Goal: Task Accomplishment & Management: Manage account settings

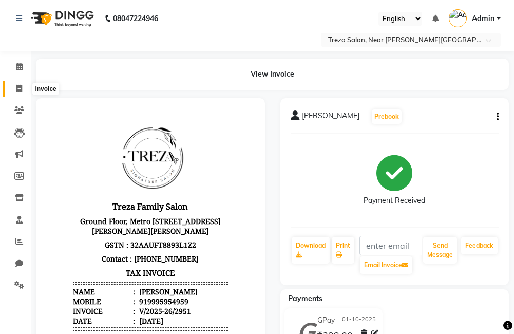
click at [17, 89] on icon at bounding box center [19, 89] width 6 height 8
select select "service"
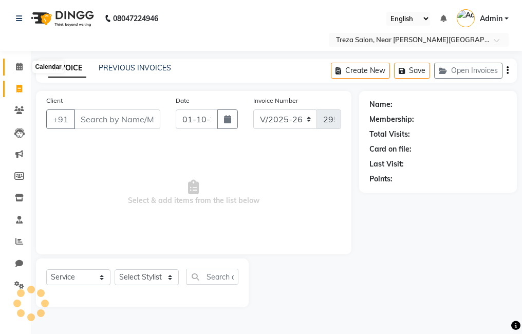
click at [19, 65] on icon at bounding box center [19, 67] width 7 height 8
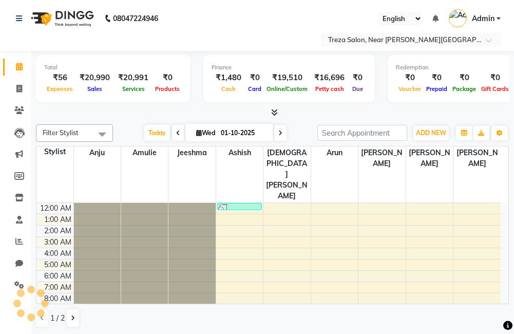
scroll to position [68, 0]
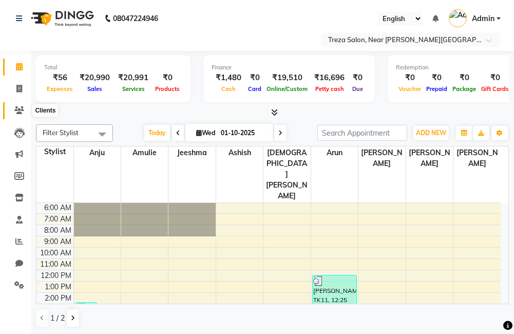
click at [18, 106] on span at bounding box center [19, 111] width 18 height 12
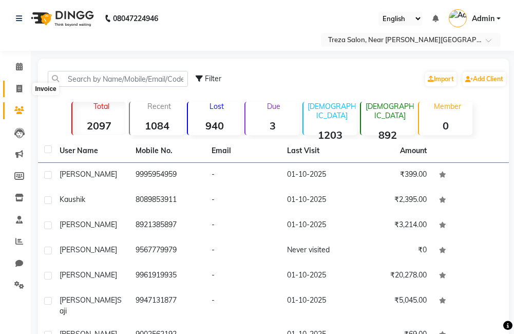
click at [17, 89] on icon at bounding box center [19, 89] width 6 height 8
select select "service"
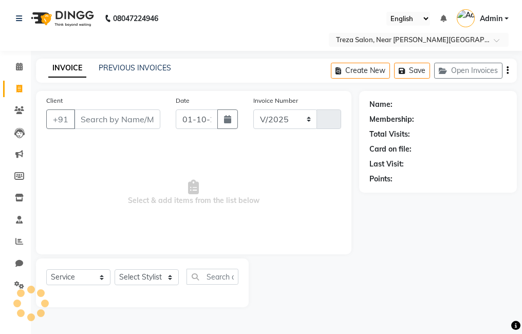
select select "7633"
type input "2952"
click at [118, 126] on input "Client" at bounding box center [117, 119] width 86 height 20
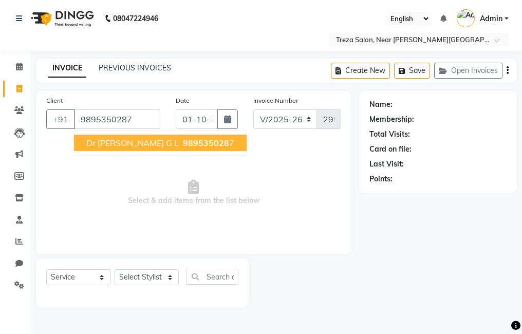
type input "9895350287"
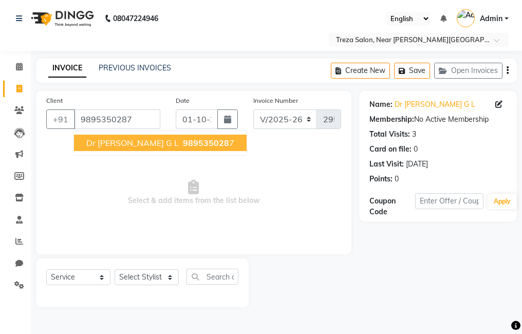
click at [183, 138] on span "989535028" at bounding box center [206, 143] width 46 height 10
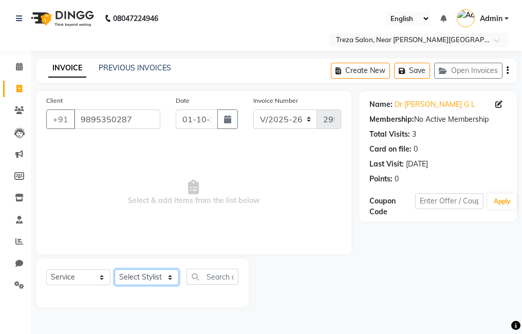
click at [156, 276] on select "Select Stylist [PERSON_NAME] Anju [PERSON_NAME] [PERSON_NAME] Jeeshma [PERSON_N…" at bounding box center [147, 277] width 64 height 16
select select "92210"
click at [115, 269] on select "Select Stylist [PERSON_NAME] Anju [PERSON_NAME] [PERSON_NAME] Jeeshma [PERSON_N…" at bounding box center [147, 277] width 64 height 16
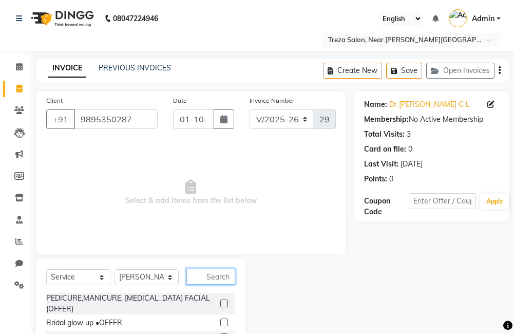
drag, startPoint x: 206, startPoint y: 277, endPoint x: 276, endPoint y: 257, distance: 73.1
click at [206, 277] on input "text" at bounding box center [210, 277] width 49 height 16
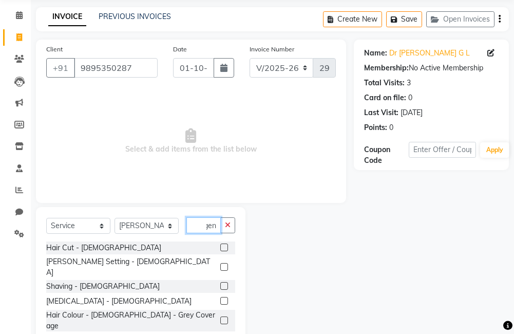
scroll to position [0, 5]
type input "gent"
click at [220, 245] on label at bounding box center [224, 247] width 8 height 8
click at [220, 245] on input "checkbox" at bounding box center [223, 247] width 7 height 7
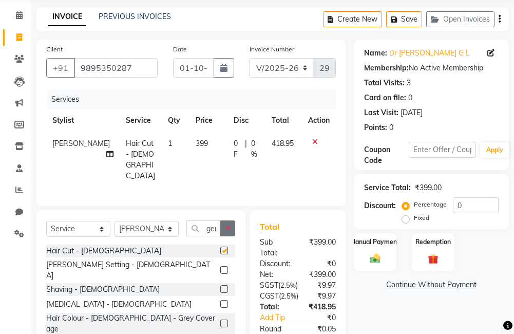
checkbox input "false"
click at [229, 225] on icon "button" at bounding box center [228, 227] width 6 height 7
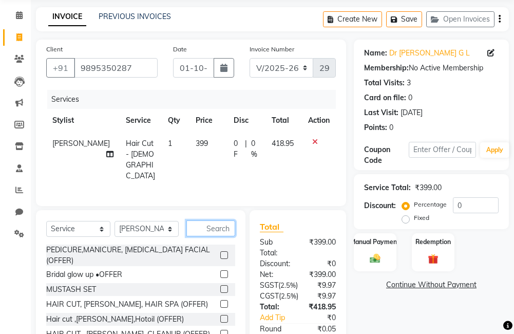
click at [219, 226] on input "text" at bounding box center [210, 228] width 49 height 16
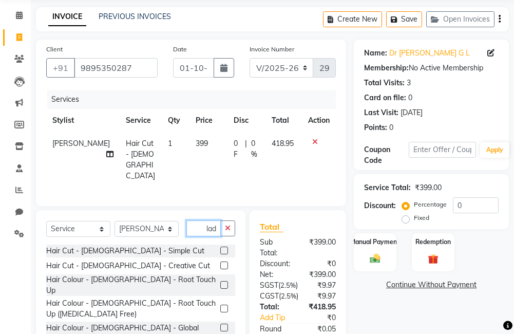
scroll to position [0, 2]
type input "ladi"
drag, startPoint x: 215, startPoint y: 245, endPoint x: 221, endPoint y: 233, distance: 13.6
click at [220, 246] on label at bounding box center [224, 250] width 8 height 8
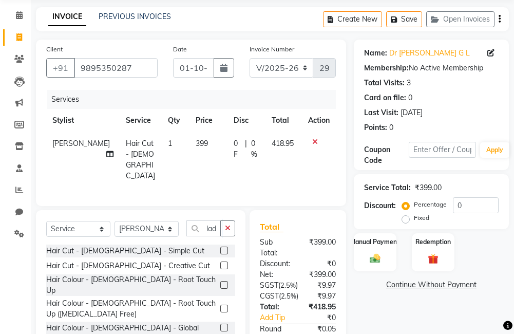
click at [220, 248] on input "checkbox" at bounding box center [223, 251] width 7 height 7
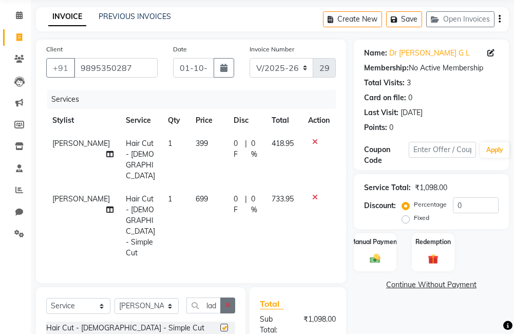
checkbox input "false"
click at [225, 301] on icon "button" at bounding box center [228, 304] width 6 height 7
click at [210, 297] on input "text" at bounding box center [210, 305] width 49 height 16
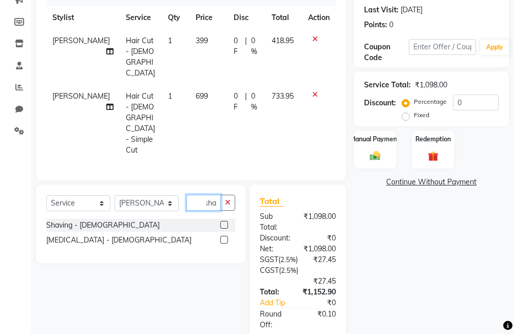
scroll to position [0, 6]
type input "shav"
click at [223, 236] on label at bounding box center [224, 240] width 8 height 8
click at [223, 237] on input "checkbox" at bounding box center [223, 240] width 7 height 7
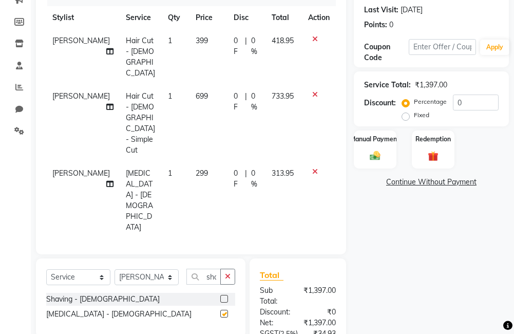
checkbox input "false"
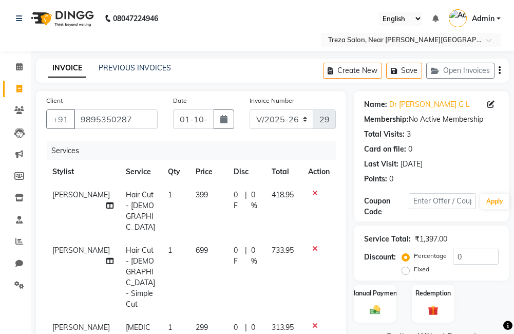
click at [500, 71] on icon "button" at bounding box center [500, 70] width 2 height 1
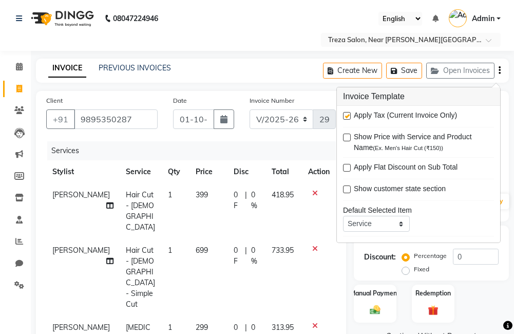
click at [348, 115] on label at bounding box center [347, 116] width 8 height 8
click at [348, 115] on input "checkbox" at bounding box center [346, 116] width 7 height 7
checkbox input "false"
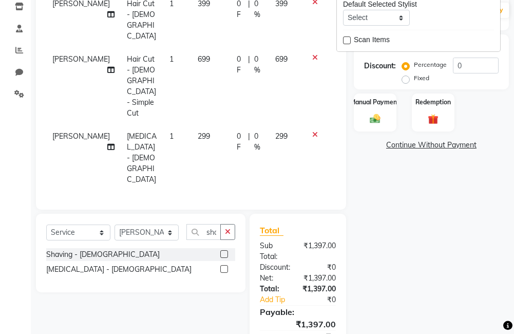
scroll to position [193, 0]
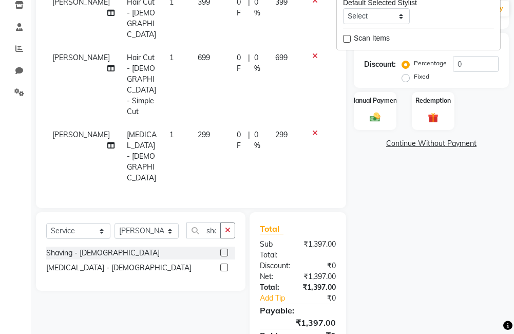
click at [434, 240] on div "Name: Dr Suraj G L Membership: No Active Membership Total Visits: 3 Card on fil…" at bounding box center [435, 136] width 163 height 477
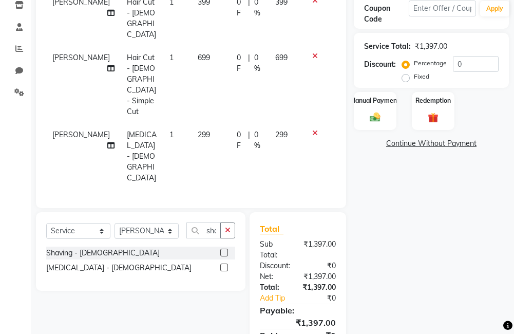
scroll to position [141, 0]
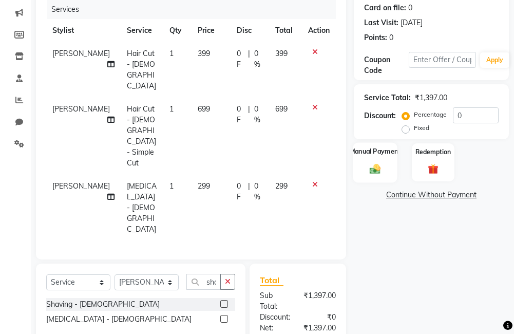
click at [360, 168] on div "Manual Payment" at bounding box center [375, 162] width 44 height 40
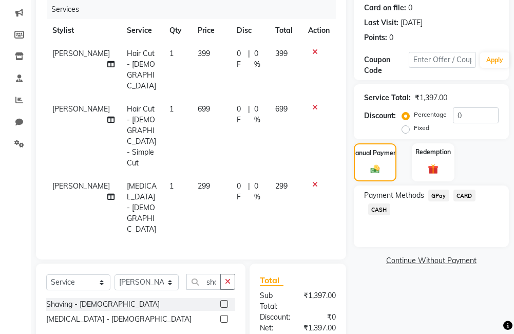
click at [441, 199] on span "GPay" at bounding box center [438, 195] width 21 height 12
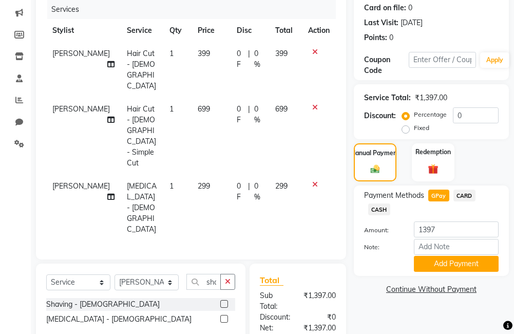
scroll to position [193, 0]
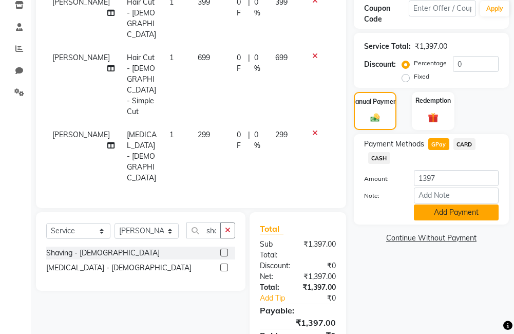
click at [466, 215] on button "Add Payment" at bounding box center [456, 212] width 85 height 16
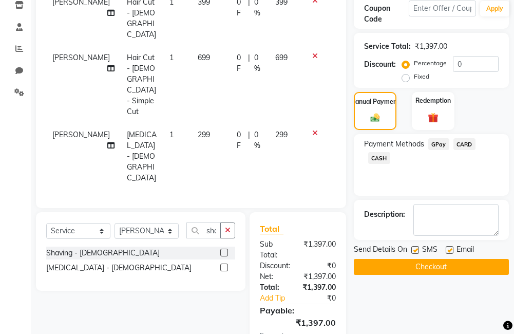
click at [411, 249] on label at bounding box center [415, 250] width 8 height 8
click at [411, 249] on input "checkbox" at bounding box center [414, 250] width 7 height 7
checkbox input "false"
click at [447, 250] on label at bounding box center [450, 250] width 8 height 8
click at [447, 250] on input "checkbox" at bounding box center [449, 250] width 7 height 7
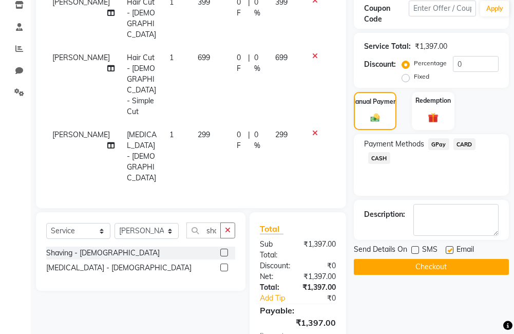
checkbox input "false"
click at [439, 264] on button "Checkout" at bounding box center [431, 267] width 155 height 16
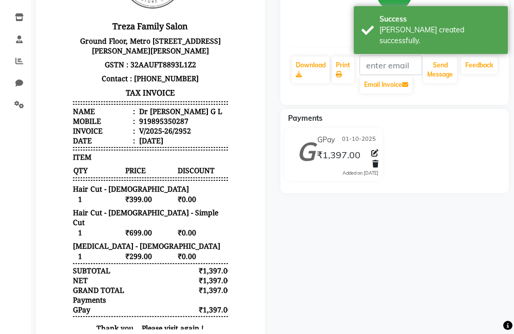
scroll to position [58, 0]
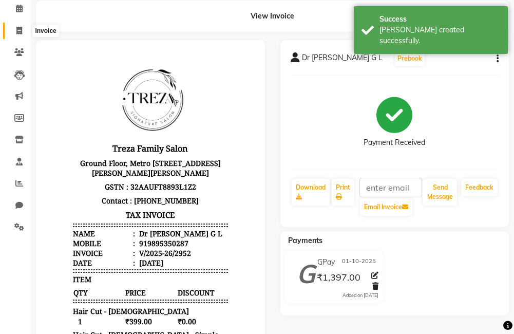
click at [17, 32] on icon at bounding box center [19, 31] width 6 height 8
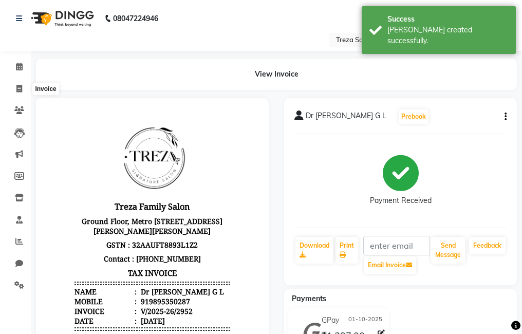
select select "7633"
select select "service"
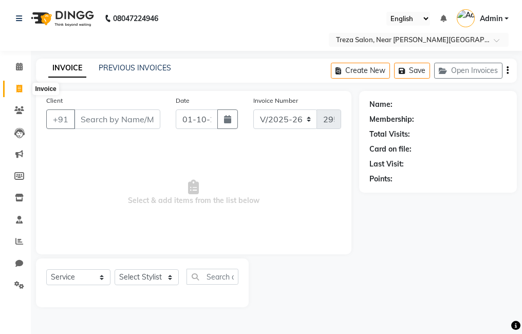
click at [21, 87] on icon at bounding box center [19, 89] width 6 height 8
select select "service"
select select "7633"
type input "2953"
click at [156, 67] on link "PREVIOUS INVOICES" at bounding box center [135, 67] width 72 height 9
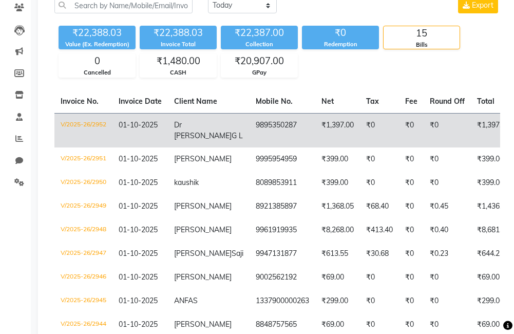
click at [250, 125] on td "9895350287" at bounding box center [283, 130] width 66 height 34
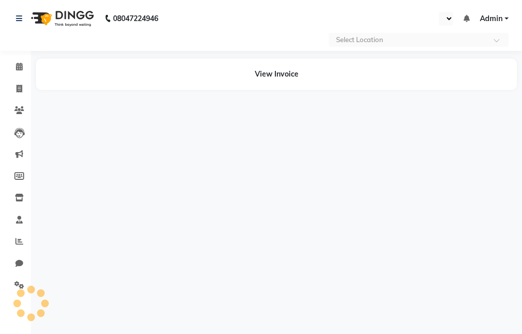
select select "en"
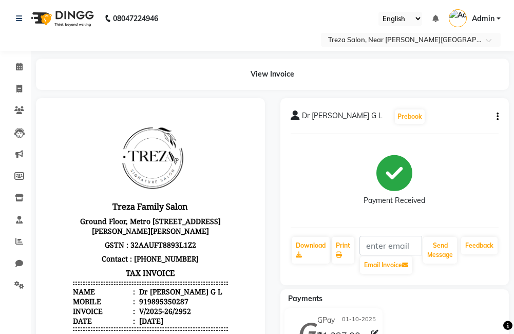
click at [497, 117] on icon "button" at bounding box center [498, 117] width 2 height 1
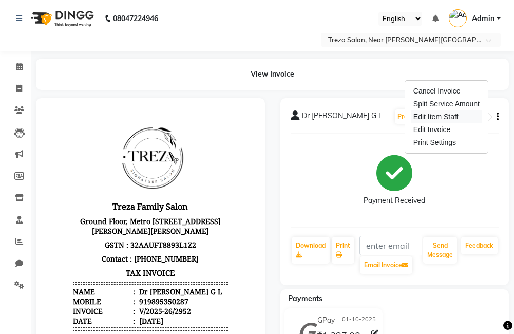
click at [450, 116] on div "Edit Item Staff" at bounding box center [446, 116] width 70 height 13
select select "92210"
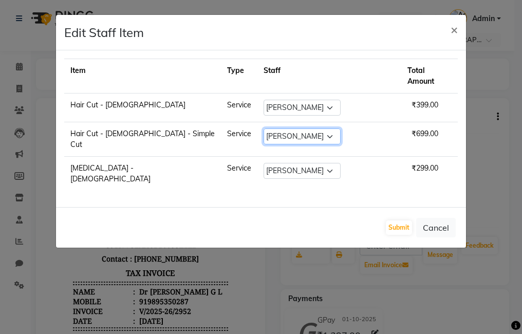
click at [313, 130] on select "Select Akhil krishna Amulie Anju Arun Ashish Jeeshma Krishna Priya Mohammed Sah…" at bounding box center [301, 136] width 77 height 16
select select "81285"
click at [267, 128] on select "Select Akhil krishna Amulie Anju Arun Ashish Jeeshma Krishna Priya Mohammed Sah…" at bounding box center [301, 136] width 77 height 16
drag, startPoint x: 297, startPoint y: 151, endPoint x: 298, endPoint y: 158, distance: 6.2
click at [297, 163] on select "Select Akhil krishna Amulie Anju Arun Ashish Jeeshma Krishna Priya Mohammed Sah…" at bounding box center [301, 171] width 77 height 16
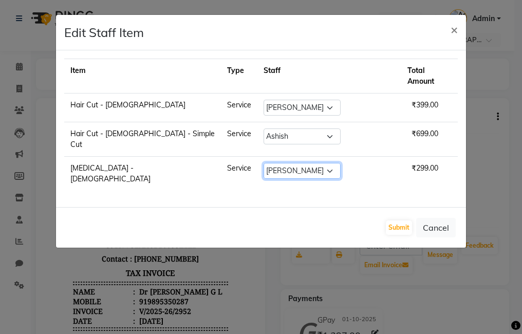
select select "81285"
click at [267, 163] on select "Select Akhil krishna Amulie Anju Arun Ashish Jeeshma Krishna Priya Mohammed Sah…" at bounding box center [301, 171] width 77 height 16
click at [405, 220] on button "Submit" at bounding box center [399, 227] width 26 height 14
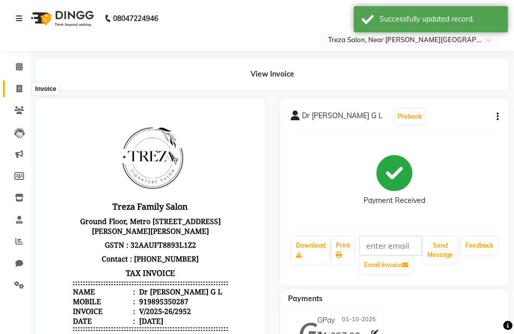
click at [18, 88] on icon at bounding box center [19, 89] width 6 height 8
select select "service"
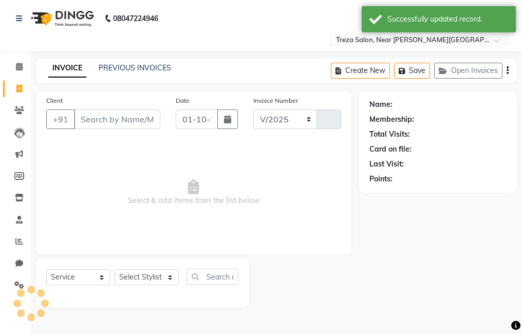
select select "7633"
type input "2953"
click at [138, 70] on link "PREVIOUS INVOICES" at bounding box center [135, 67] width 72 height 9
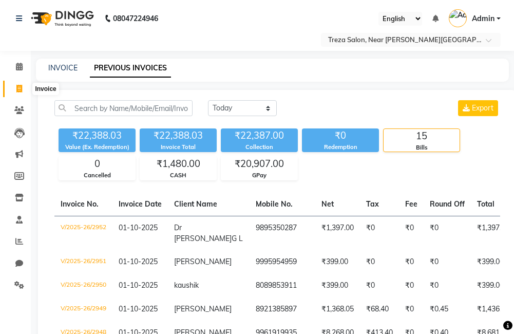
click at [17, 88] on icon at bounding box center [19, 89] width 6 height 8
select select "service"
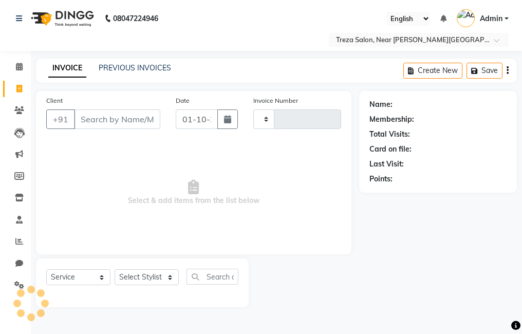
type input "2953"
select select "7633"
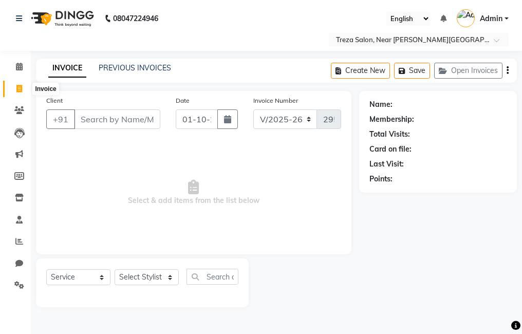
click at [17, 85] on icon at bounding box center [19, 89] width 6 height 8
select select "service"
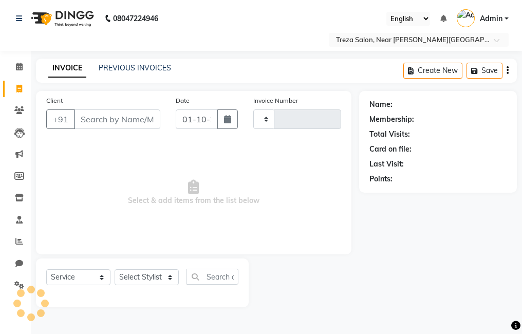
type input "2953"
select select "7633"
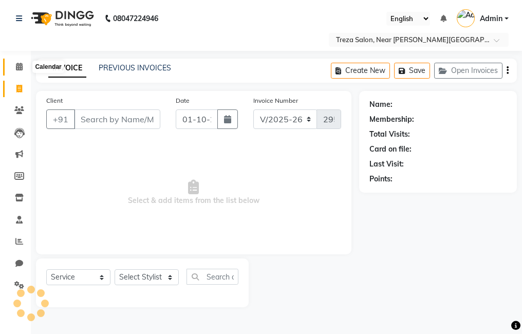
click at [21, 67] on icon at bounding box center [19, 67] width 7 height 8
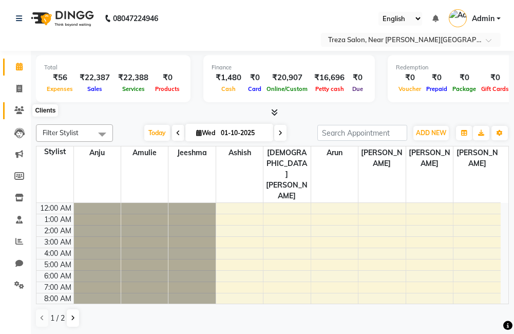
click at [17, 105] on span at bounding box center [19, 111] width 18 height 12
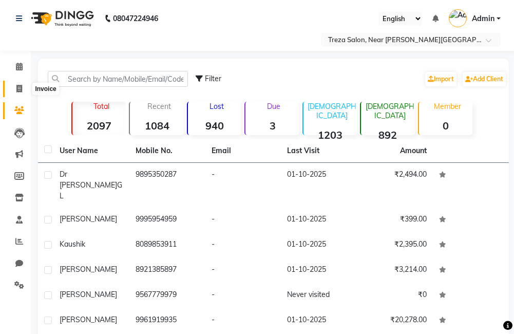
click at [13, 86] on span at bounding box center [19, 89] width 18 height 12
select select "service"
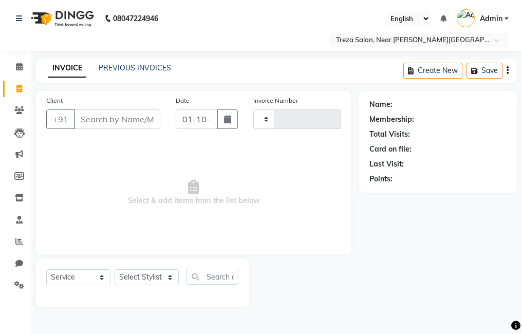
type input "2953"
select select "7633"
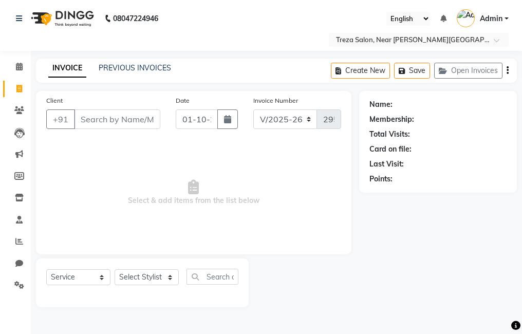
click at [329, 288] on div at bounding box center [304, 282] width 110 height 49
click at [136, 123] on input "Client" at bounding box center [117, 119] width 86 height 20
type input "949598720"
click at [136, 116] on span "Add Client" at bounding box center [133, 119] width 41 height 10
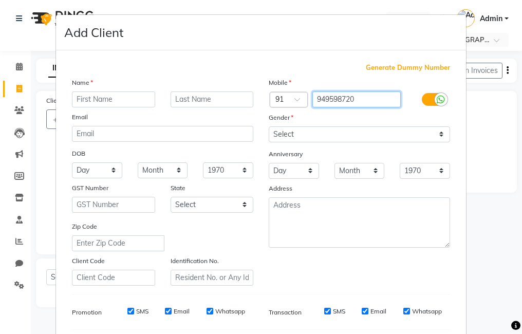
click at [330, 99] on input "949598720" at bounding box center [356, 99] width 89 height 16
click at [334, 99] on input "949598720" at bounding box center [356, 99] width 89 height 16
type input "9495958720"
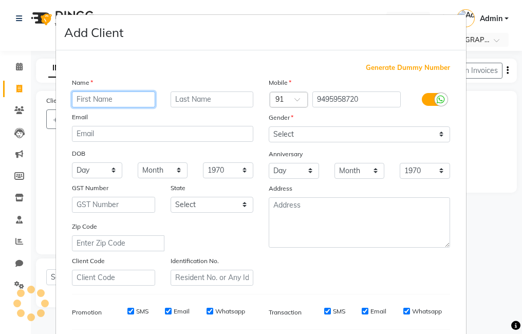
drag, startPoint x: 127, startPoint y: 106, endPoint x: 180, endPoint y: 59, distance: 71.3
click at [127, 105] on input "text" at bounding box center [113, 99] width 83 height 16
type input "Sreejith"
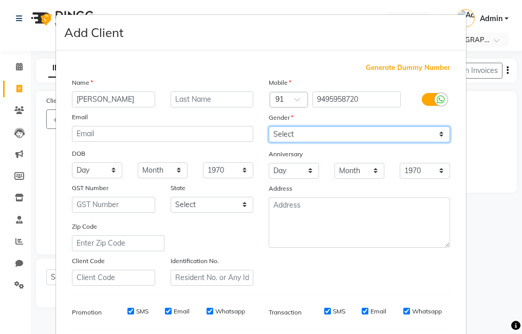
drag, startPoint x: 343, startPoint y: 135, endPoint x: 346, endPoint y: 142, distance: 7.6
click at [343, 135] on select "Select Male Female Other Prefer Not To Say" at bounding box center [359, 134] width 181 height 16
select select "male"
click at [269, 126] on select "Select Male Female Other Prefer Not To Say" at bounding box center [359, 134] width 181 height 16
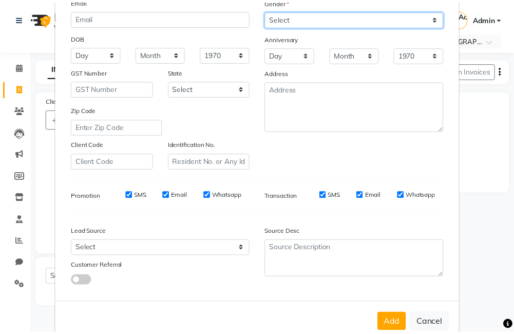
scroll to position [140, 0]
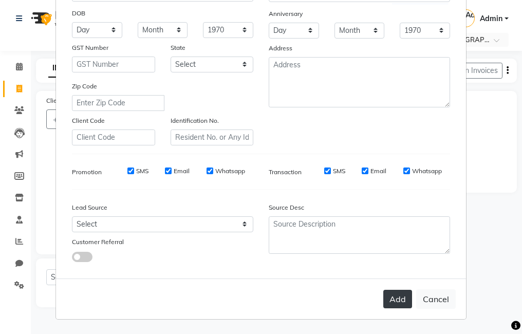
click at [397, 305] on button "Add" at bounding box center [397, 299] width 29 height 18
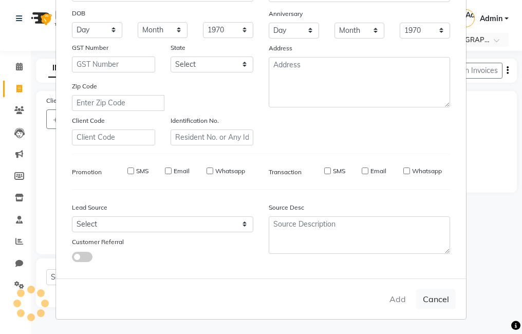
type input "9495958720"
select select
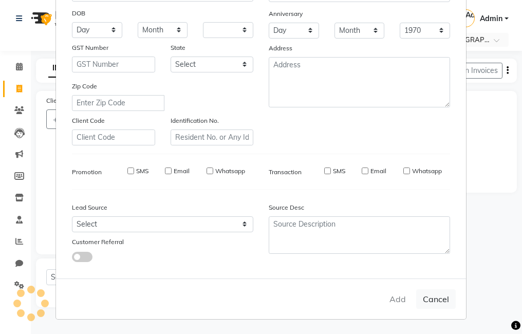
select select
checkbox input "false"
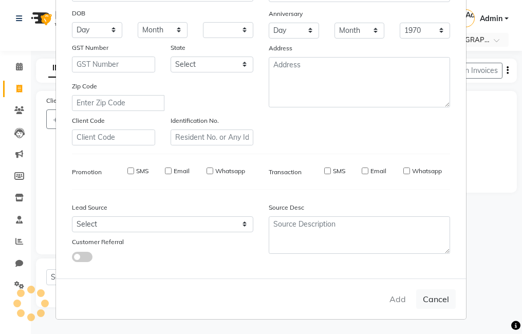
checkbox input "false"
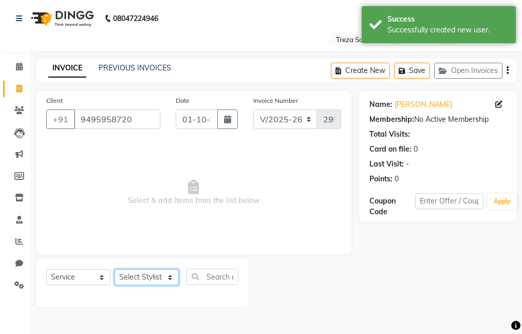
click at [145, 275] on select "Select Stylist Akhil krishna Amulie Anju Arun Ashish Jeeshma Krishna Priya Moha…" at bounding box center [147, 277] width 64 height 16
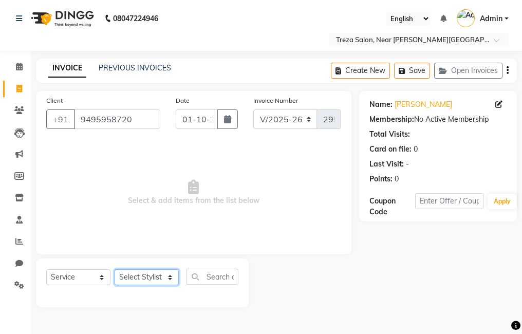
select select "81285"
click at [115, 269] on select "Select Stylist Akhil krishna Amulie Anju Arun Ashish Jeeshma Krishna Priya Moha…" at bounding box center [147, 277] width 64 height 16
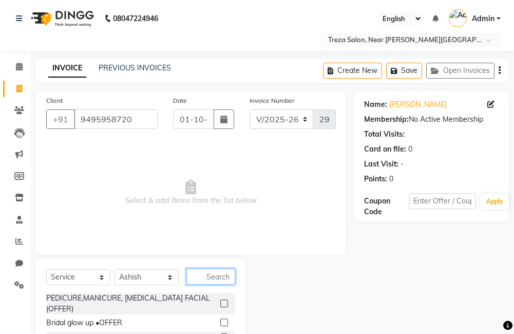
click at [194, 274] on input "text" at bounding box center [210, 277] width 49 height 16
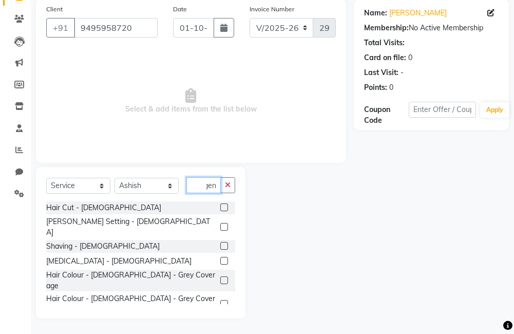
scroll to position [0, 5]
type input "gent"
click at [220, 209] on label at bounding box center [224, 207] width 8 height 8
click at [220, 209] on input "checkbox" at bounding box center [223, 207] width 7 height 7
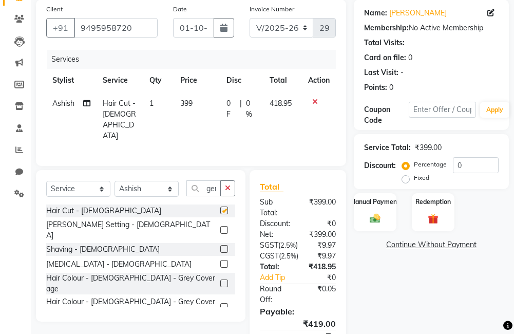
checkbox input "false"
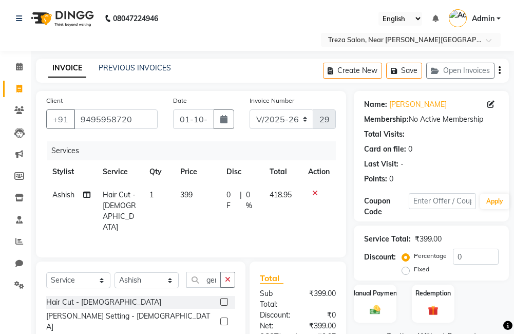
click at [500, 71] on icon "button" at bounding box center [500, 70] width 2 height 1
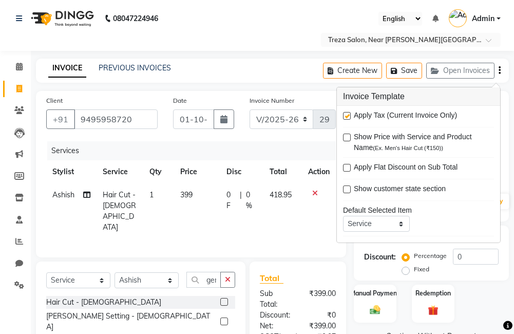
click at [348, 118] on label at bounding box center [347, 116] width 8 height 8
click at [348, 118] on input "checkbox" at bounding box center [346, 116] width 7 height 7
checkbox input "false"
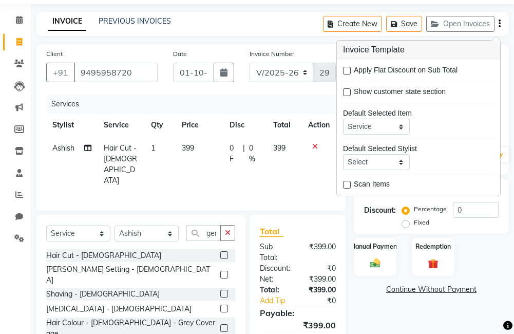
scroll to position [103, 0]
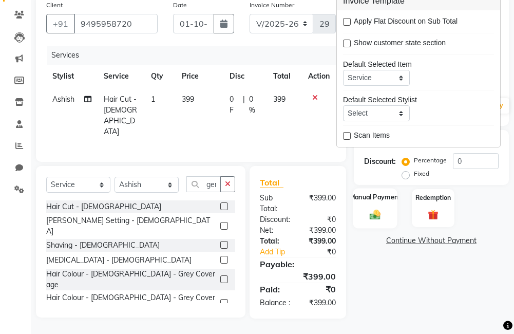
click at [395, 195] on div "Manual Payment" at bounding box center [375, 208] width 44 height 40
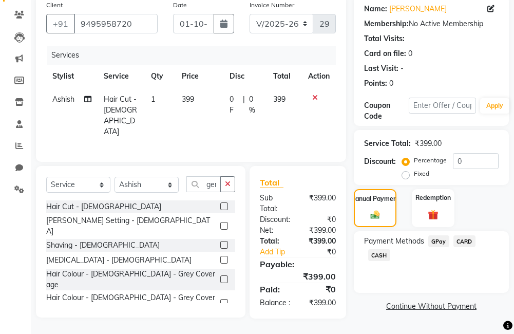
click at [445, 239] on span "GPay" at bounding box center [438, 241] width 21 height 12
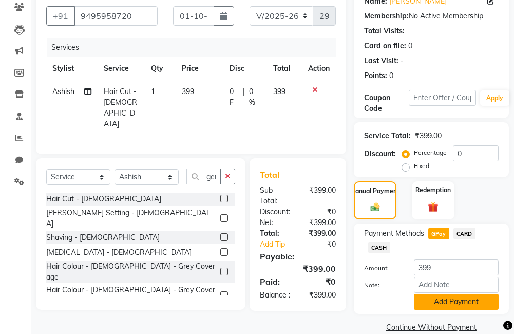
click at [459, 308] on button "Add Payment" at bounding box center [456, 302] width 85 height 16
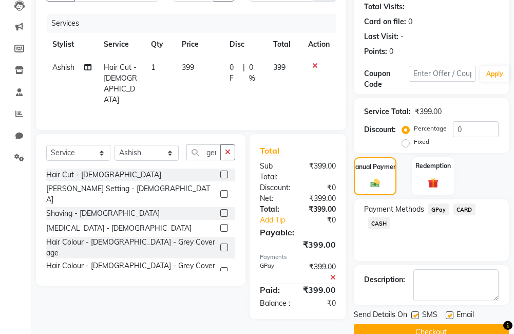
scroll to position [149, 0]
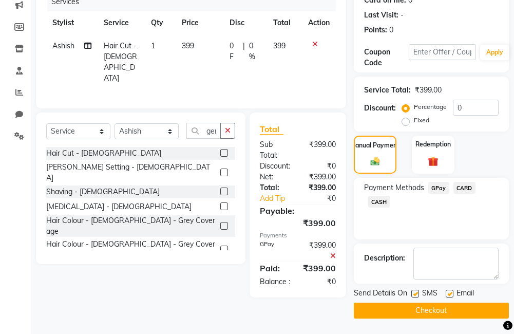
click at [455, 314] on button "Checkout" at bounding box center [431, 310] width 155 height 16
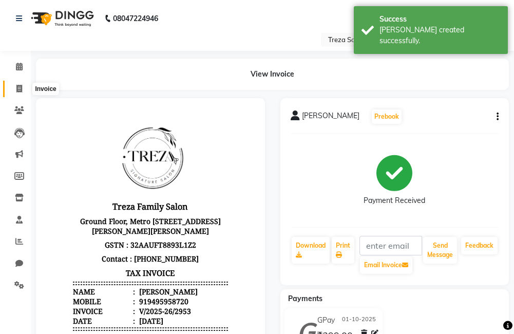
click at [20, 92] on span at bounding box center [19, 89] width 18 height 12
select select "service"
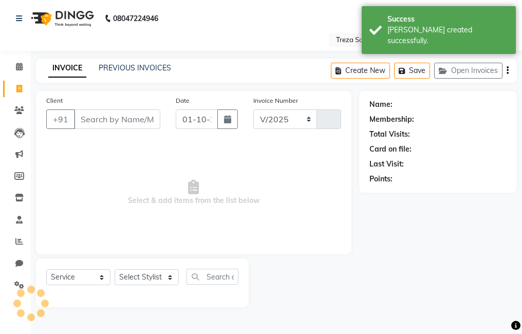
select select "7633"
type input "2954"
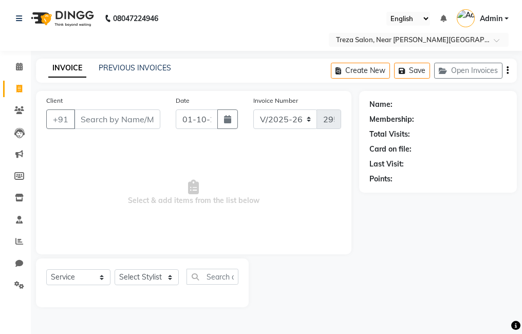
select select "7633"
select select "service"
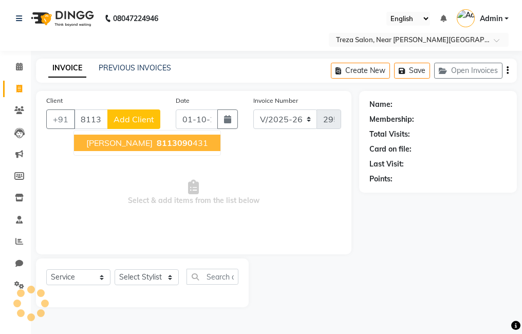
type input "8113090431"
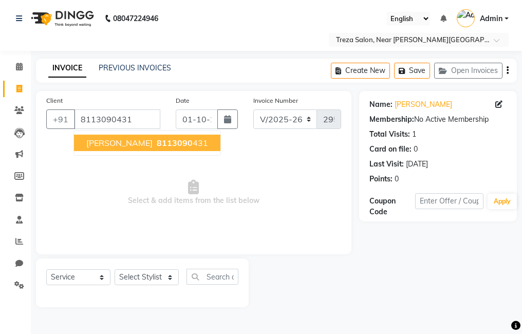
click at [167, 147] on span "8113090" at bounding box center [175, 143] width 36 height 10
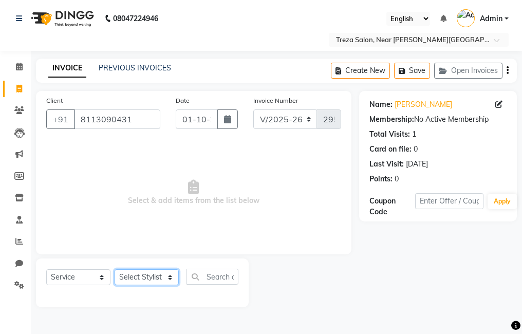
click at [141, 276] on select "Select Stylist [PERSON_NAME] Anju [PERSON_NAME] [PERSON_NAME] Jeeshma [PERSON_N…" at bounding box center [147, 277] width 64 height 16
select select "81285"
click at [115, 269] on select "Select Stylist [PERSON_NAME] Anju [PERSON_NAME] [PERSON_NAME] Jeeshma [PERSON_N…" at bounding box center [147, 277] width 64 height 16
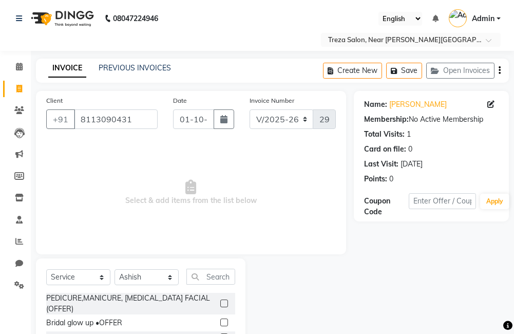
click at [212, 285] on div "Select Service Product Membership Package Voucher Prepaid Gift Card Select Styl…" at bounding box center [140, 281] width 189 height 24
click at [247, 273] on div at bounding box center [299, 333] width 108 height 151
click at [211, 282] on input "text" at bounding box center [210, 277] width 49 height 16
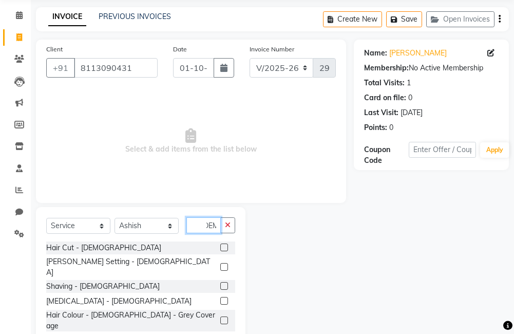
scroll to position [0, 9]
type input "[DEMOGRAPHIC_DATA]"
click at [220, 247] on label at bounding box center [224, 247] width 8 height 8
click at [220, 247] on input "checkbox" at bounding box center [223, 247] width 7 height 7
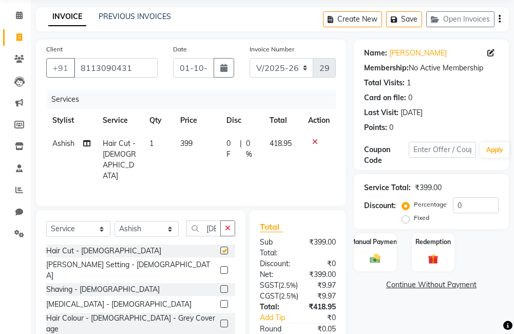
checkbox input "false"
click at [500, 19] on icon "button" at bounding box center [500, 19] width 2 height 1
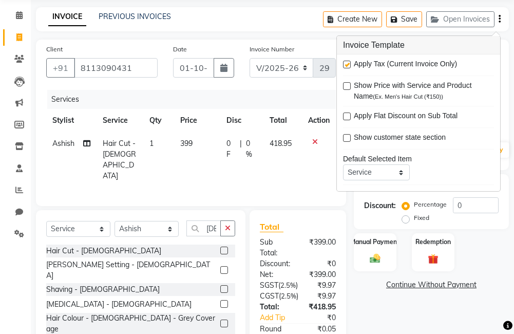
click at [345, 65] on label at bounding box center [347, 65] width 8 height 8
click at [345, 65] on input "checkbox" at bounding box center [346, 65] width 7 height 7
checkbox input "false"
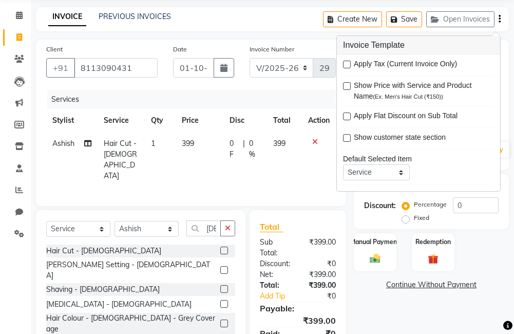
scroll to position [50, 0]
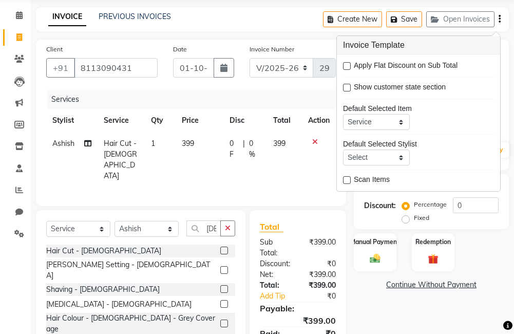
click at [382, 297] on div "Name: Suresh Kumar Membership: No Active Membership Total Visits: 1 Card on fil…" at bounding box center [435, 201] width 163 height 323
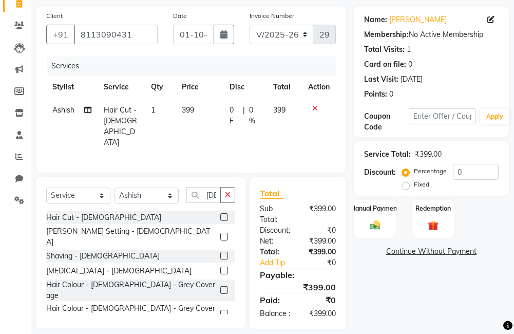
scroll to position [103, 0]
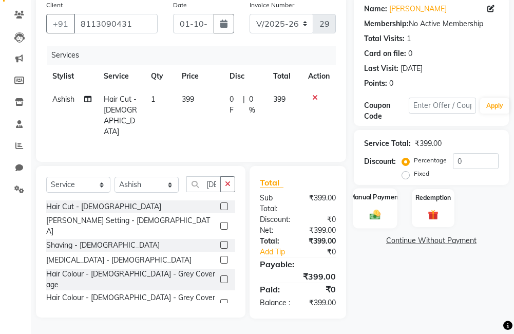
click at [368, 208] on img at bounding box center [375, 214] width 17 height 12
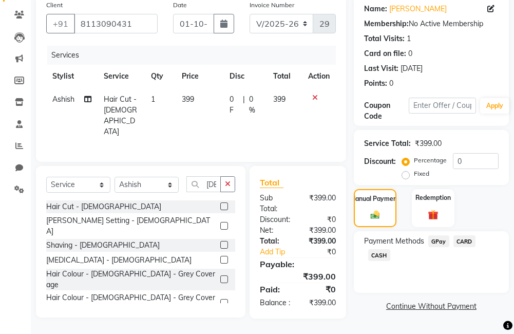
click at [435, 235] on span "GPay" at bounding box center [438, 241] width 21 height 12
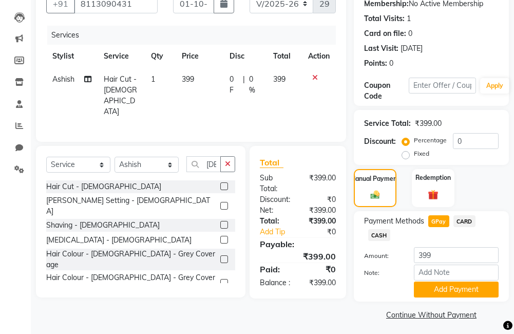
scroll to position [120, 0]
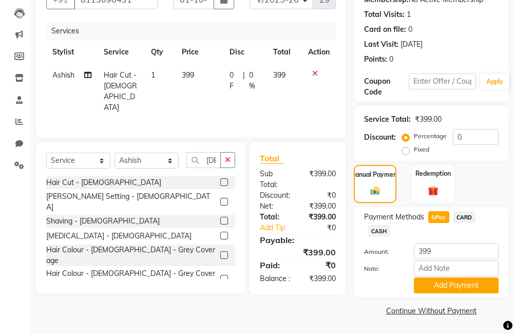
click at [376, 230] on span "CASH" at bounding box center [379, 231] width 22 height 12
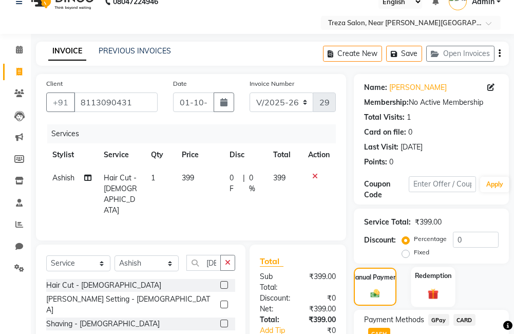
scroll to position [68, 0]
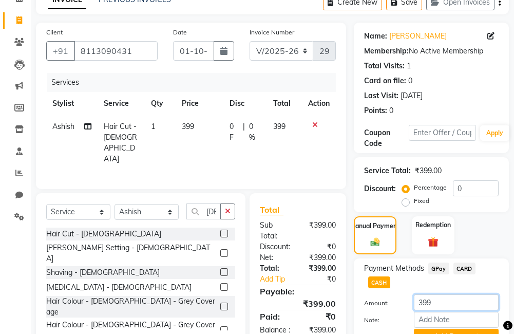
click at [442, 304] on input "399" at bounding box center [456, 302] width 85 height 16
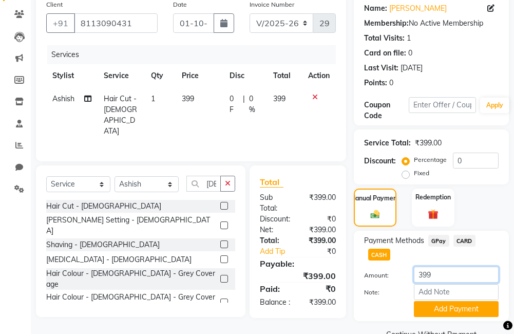
scroll to position [120, 0]
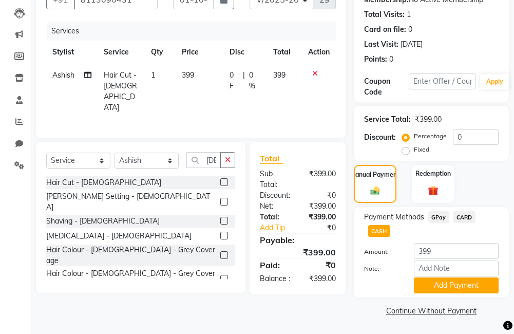
click at [258, 73] on span "0 %" at bounding box center [254, 81] width 11 height 22
select select "81285"
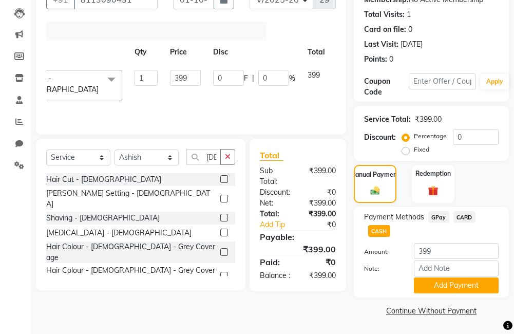
scroll to position [0, 81]
click at [381, 230] on span "CASH" at bounding box center [379, 231] width 22 height 12
click at [461, 287] on button "Add Payment" at bounding box center [456, 285] width 85 height 16
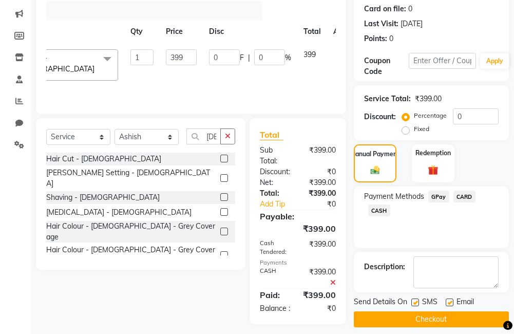
scroll to position [157, 0]
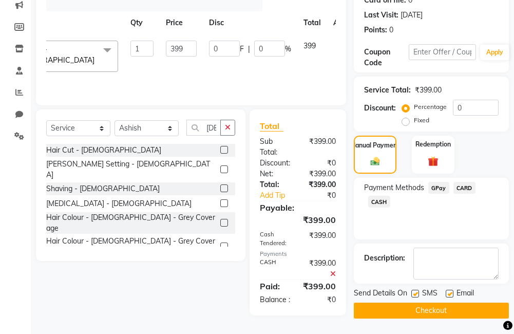
click at [415, 290] on label at bounding box center [415, 294] width 8 height 8
click at [415, 291] on input "checkbox" at bounding box center [414, 294] width 7 height 7
checkbox input "false"
click at [453, 290] on label at bounding box center [450, 294] width 8 height 8
click at [452, 291] on input "checkbox" at bounding box center [449, 294] width 7 height 7
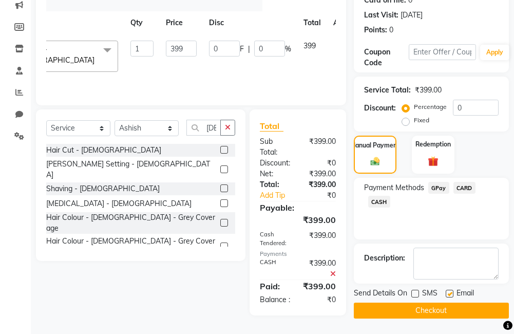
checkbox input "false"
click at [436, 305] on button "Checkout" at bounding box center [431, 310] width 155 height 16
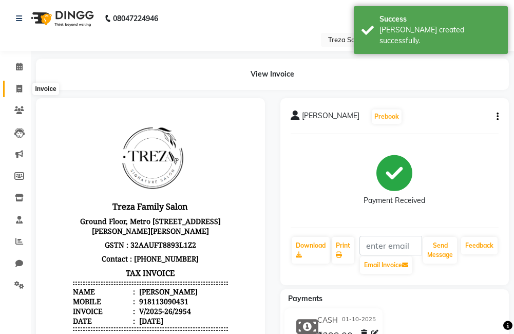
drag, startPoint x: 15, startPoint y: 88, endPoint x: 39, endPoint y: 88, distance: 23.1
click at [15, 88] on span at bounding box center [19, 89] width 18 height 12
select select "service"
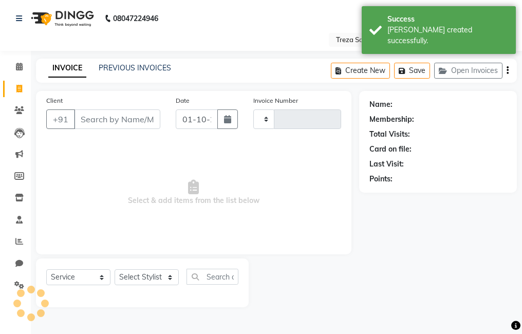
type input "2955"
select select "7633"
click at [124, 66] on link "PREVIOUS INVOICES" at bounding box center [135, 67] width 72 height 9
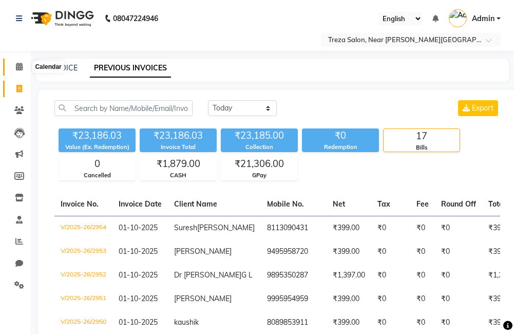
drag, startPoint x: 14, startPoint y: 68, endPoint x: 21, endPoint y: 74, distance: 9.5
click at [14, 68] on span at bounding box center [19, 67] width 18 height 12
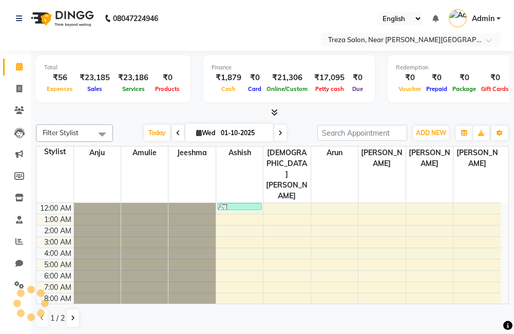
scroll to position [125, 0]
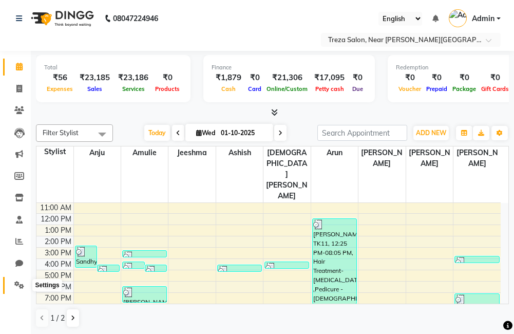
click at [22, 284] on icon at bounding box center [19, 285] width 10 height 8
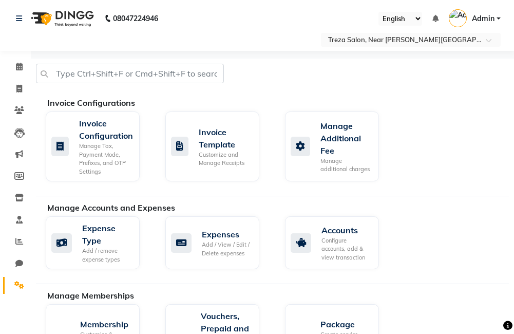
click at [11, 77] on li "Calendar" at bounding box center [15, 67] width 31 height 22
click at [18, 86] on icon at bounding box center [19, 89] width 6 height 8
select select "service"
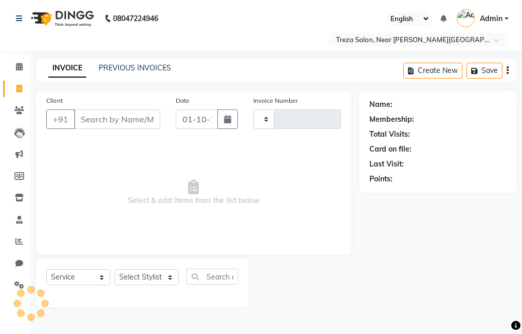
type input "2955"
select select "7633"
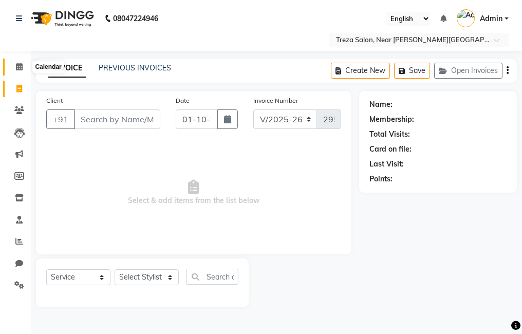
click at [16, 68] on icon at bounding box center [19, 67] width 7 height 8
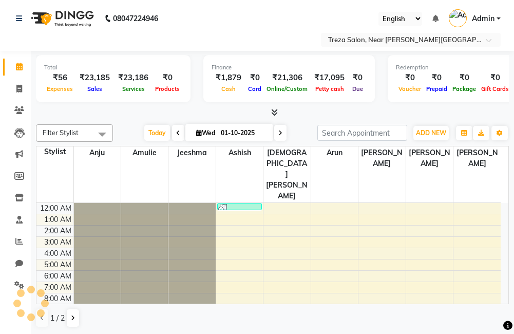
scroll to position [68, 0]
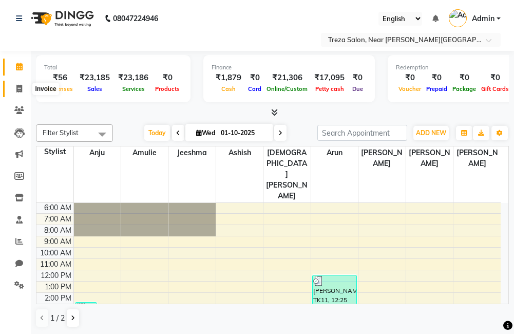
click at [24, 89] on span at bounding box center [19, 89] width 18 height 12
select select "service"
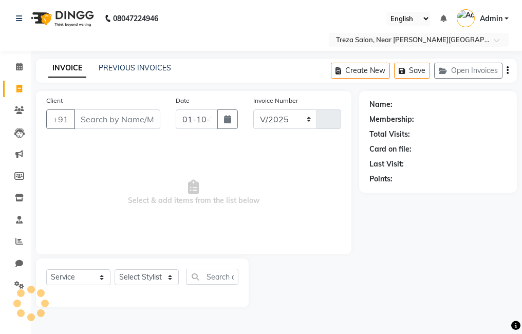
select select "7633"
type input "2955"
click at [143, 69] on link "PREVIOUS INVOICES" at bounding box center [135, 67] width 72 height 9
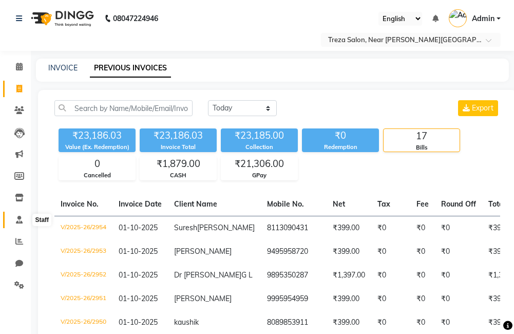
click at [20, 220] on icon at bounding box center [19, 220] width 7 height 8
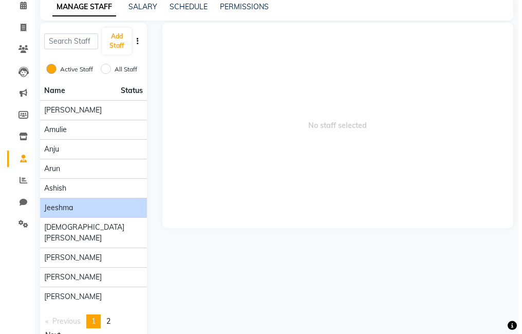
scroll to position [82, 0]
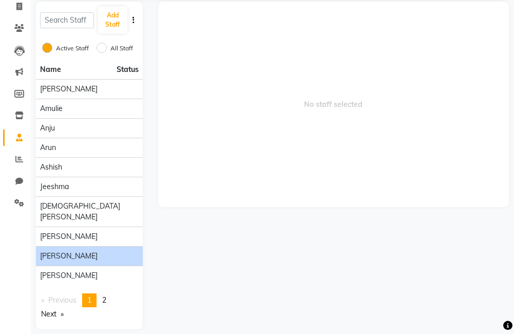
drag, startPoint x: 87, startPoint y: 242, endPoint x: 75, endPoint y: 251, distance: 14.6
click at [75, 251] on li "Roshelle" at bounding box center [89, 256] width 107 height 20
click at [70, 251] on div "Roshelle" at bounding box center [89, 256] width 99 height 11
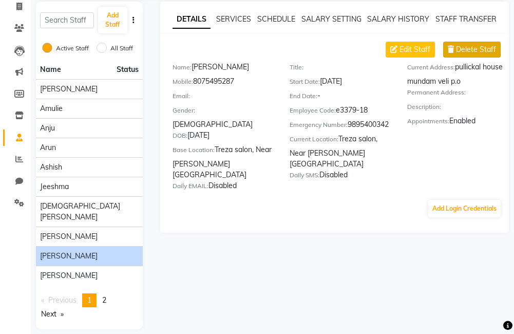
click at [473, 53] on span "Delete Staff" at bounding box center [476, 49] width 40 height 11
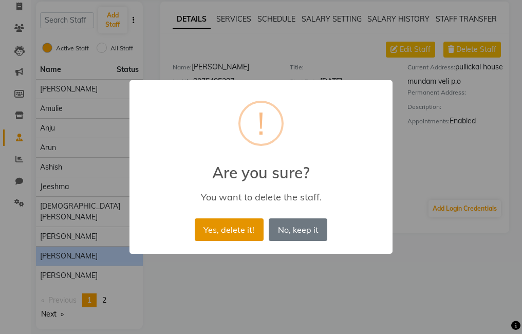
click at [258, 229] on button "Yes, delete it!" at bounding box center [229, 229] width 69 height 23
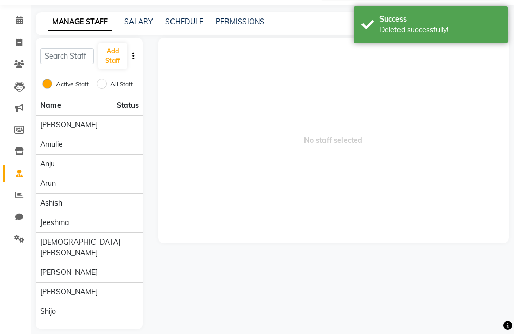
scroll to position [0, 0]
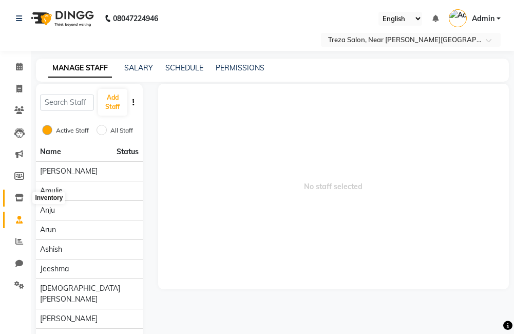
click at [19, 201] on icon at bounding box center [19, 198] width 9 height 8
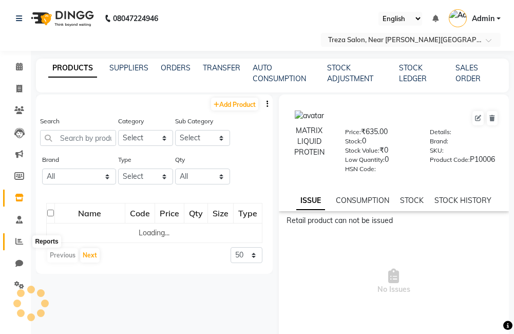
click at [17, 244] on icon at bounding box center [19, 241] width 8 height 8
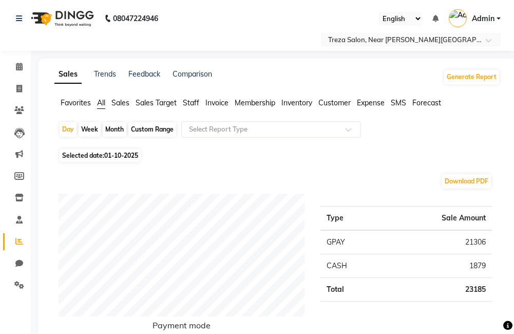
click at [90, 153] on span "Selected date: 01-10-2025" at bounding box center [100, 155] width 81 height 13
select select "10"
select select "2025"
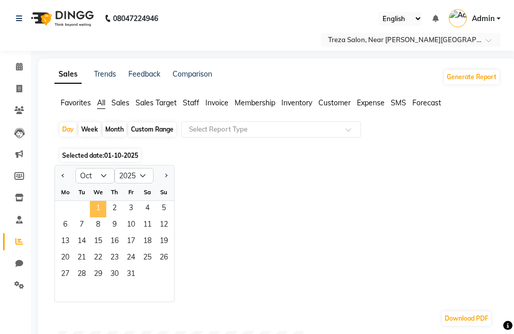
click at [97, 207] on span "1" at bounding box center [98, 209] width 16 height 16
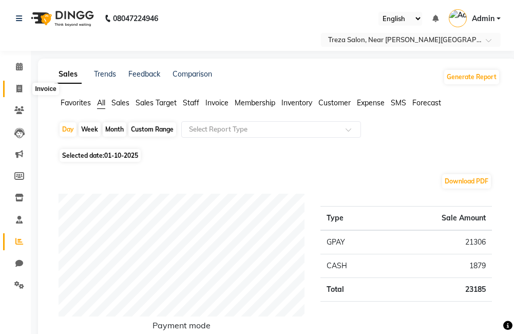
drag, startPoint x: 16, startPoint y: 86, endPoint x: 32, endPoint y: 88, distance: 15.5
click at [16, 86] on icon at bounding box center [19, 89] width 6 height 8
select select "service"
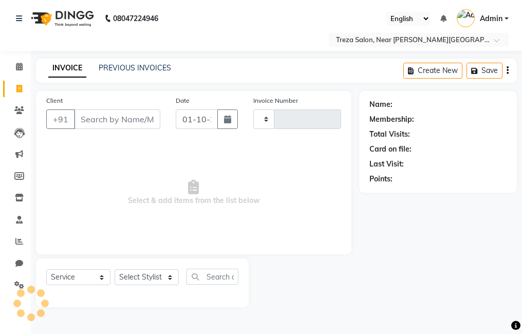
type input "2955"
select select "7633"
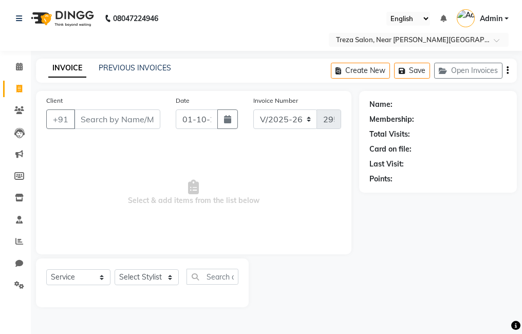
click at [105, 116] on input "Client" at bounding box center [117, 119] width 86 height 20
type input "9447396139"
click at [127, 118] on span "Add Client" at bounding box center [133, 119] width 41 height 10
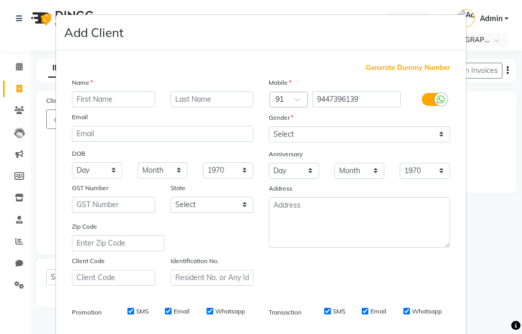
click at [138, 96] on input "text" at bounding box center [113, 99] width 83 height 16
type input "Jain"
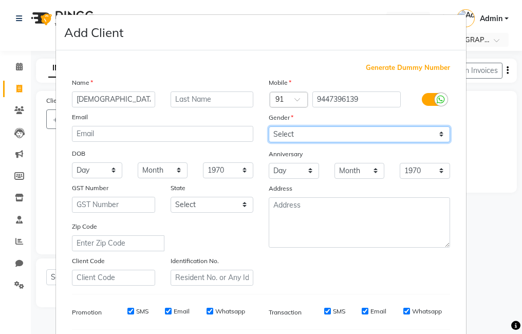
click at [328, 128] on select "Select Male Female Other Prefer Not To Say" at bounding box center [359, 134] width 181 height 16
select select "male"
click at [269, 126] on select "Select Male Female Other Prefer Not To Say" at bounding box center [359, 134] width 181 height 16
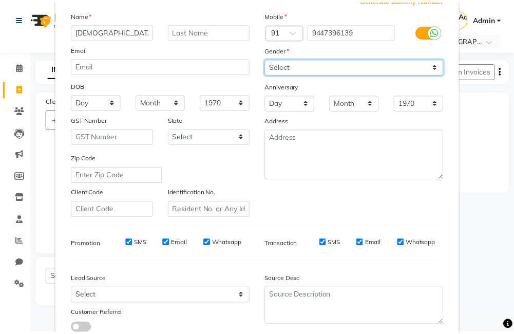
scroll to position [140, 0]
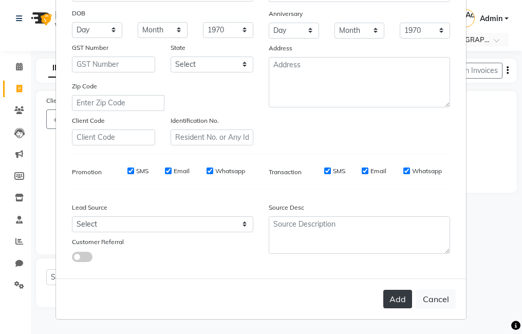
click at [395, 291] on button "Add" at bounding box center [397, 299] width 29 height 18
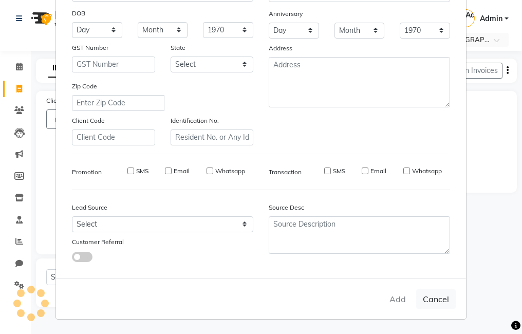
select select
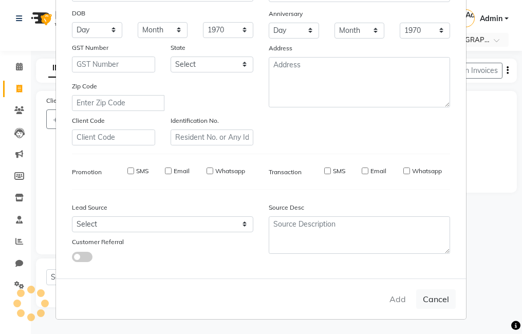
select select
checkbox input "false"
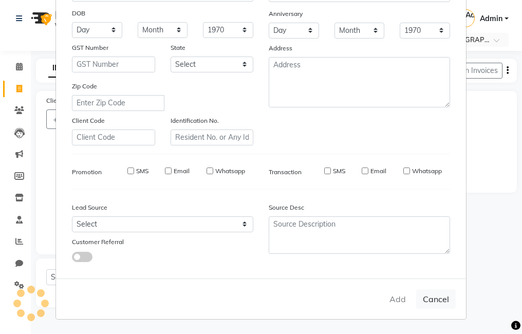
checkbox input "false"
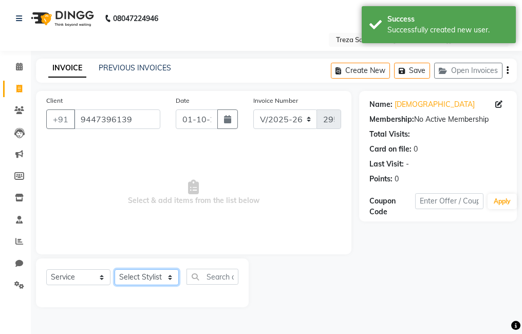
click at [154, 280] on select "Select Stylist Akhil krishna Amulie Anju Arun Ashish Jeeshma Krishna Priya Moha…" at bounding box center [147, 277] width 64 height 16
select select "92210"
click at [115, 269] on select "Select Stylist Akhil krishna Amulie Anju Arun Ashish Jeeshma Krishna Priya Moha…" at bounding box center [147, 277] width 64 height 16
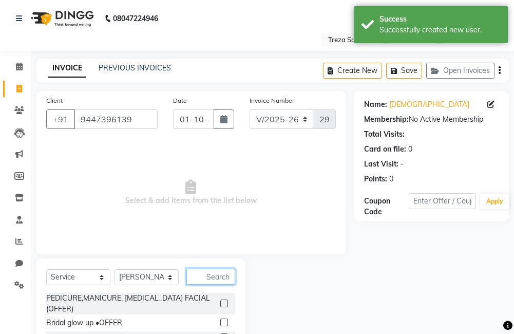
drag, startPoint x: 204, startPoint y: 275, endPoint x: 246, endPoint y: 240, distance: 55.4
click at [204, 274] on input "text" at bounding box center [210, 277] width 49 height 16
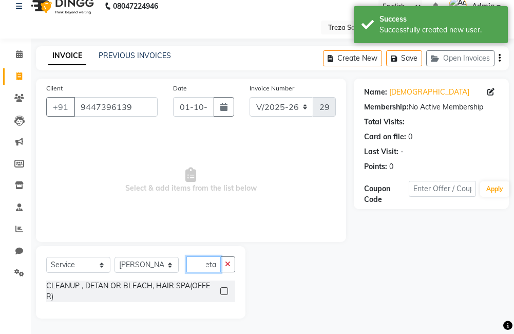
scroll to position [0, 9]
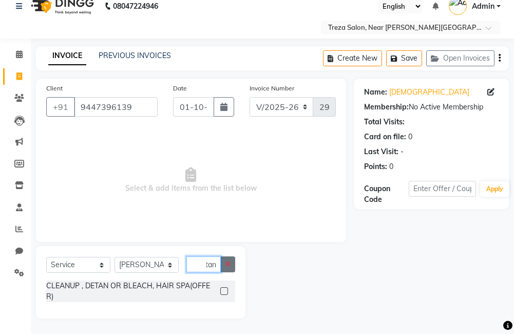
type input "detan"
click at [230, 260] on icon "button" at bounding box center [228, 263] width 6 height 7
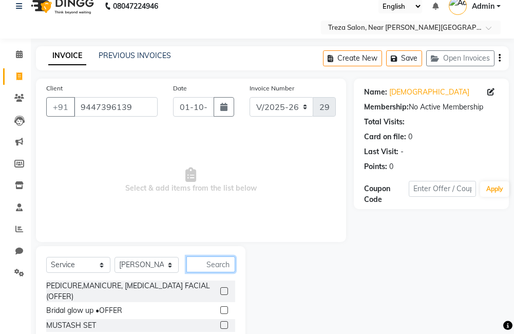
click at [230, 260] on input "text" at bounding box center [210, 264] width 49 height 16
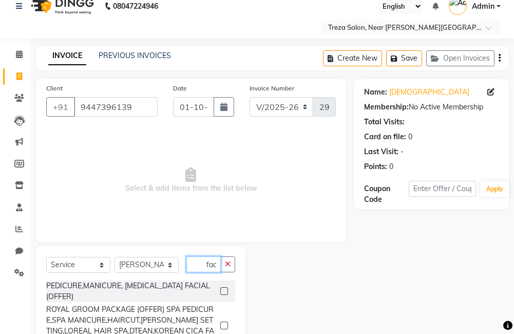
scroll to position [0, 4]
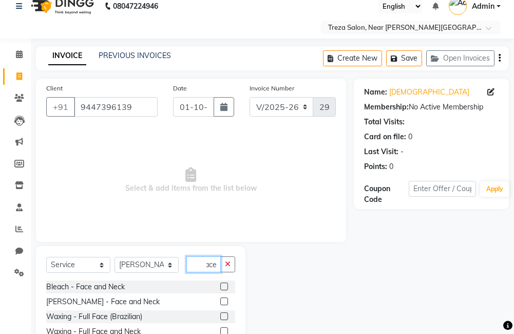
type input "face"
click at [226, 302] on label at bounding box center [224, 301] width 8 height 8
click at [226, 302] on input "checkbox" at bounding box center [223, 301] width 7 height 7
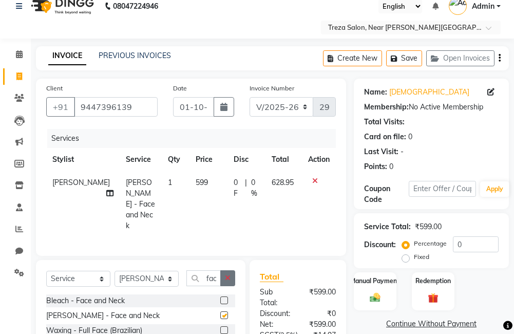
checkbox input "false"
click at [227, 270] on button "button" at bounding box center [227, 278] width 15 height 16
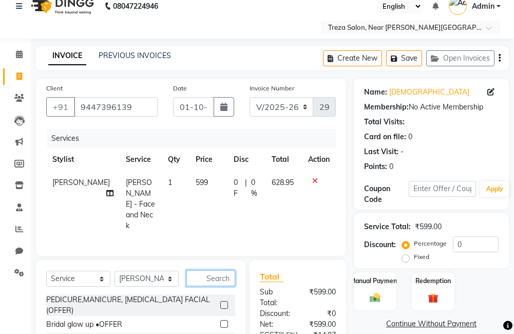
click at [227, 270] on input "text" at bounding box center [210, 278] width 49 height 16
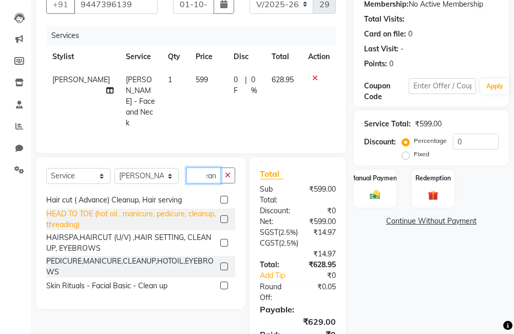
scroll to position [81, 0]
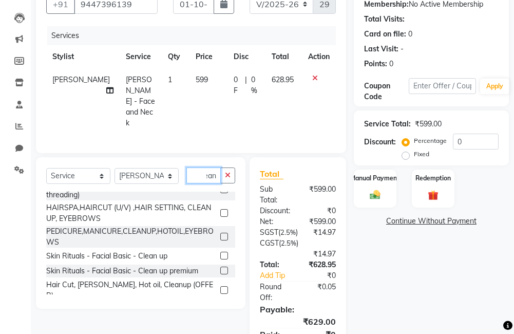
type input "clean"
click at [220, 252] on label at bounding box center [224, 256] width 8 height 8
click at [220, 253] on input "checkbox" at bounding box center [223, 256] width 7 height 7
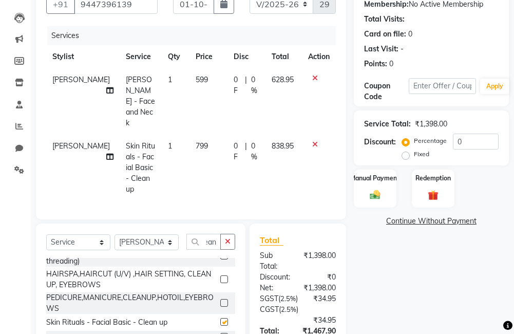
scroll to position [0, 0]
checkbox input "false"
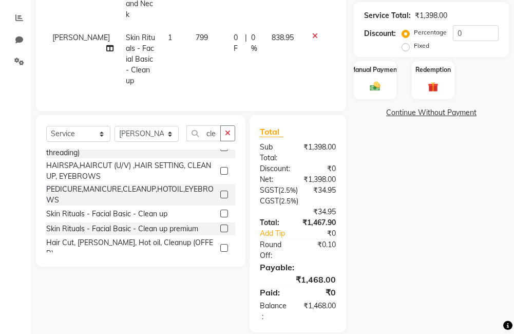
scroll to position [121, 0]
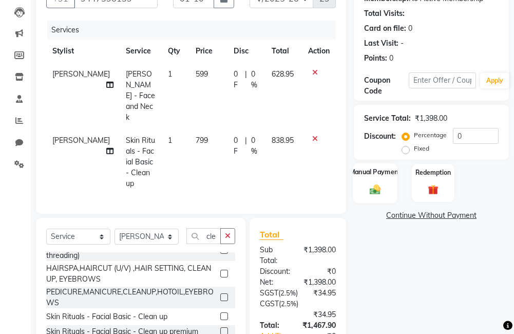
click at [379, 189] on img at bounding box center [375, 189] width 17 height 12
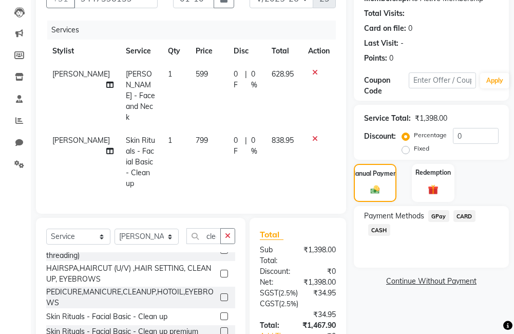
click at [443, 217] on span "GPay" at bounding box center [438, 216] width 21 height 12
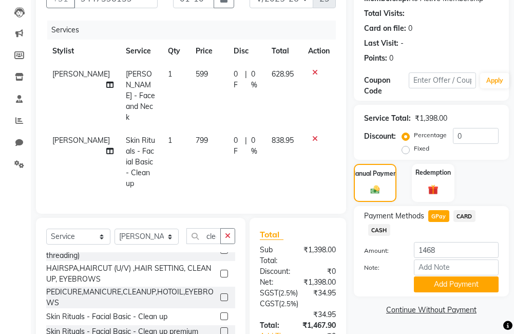
scroll to position [223, 0]
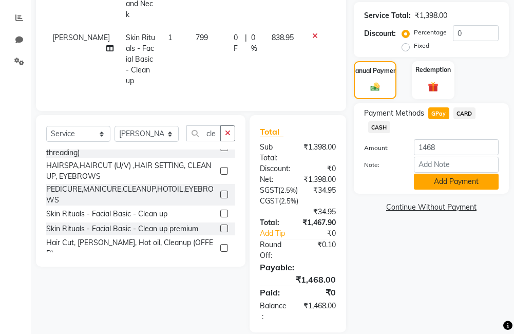
click at [443, 181] on button "Add Payment" at bounding box center [456, 182] width 85 height 16
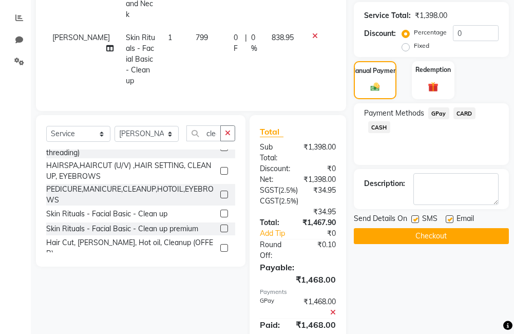
scroll to position [256, 0]
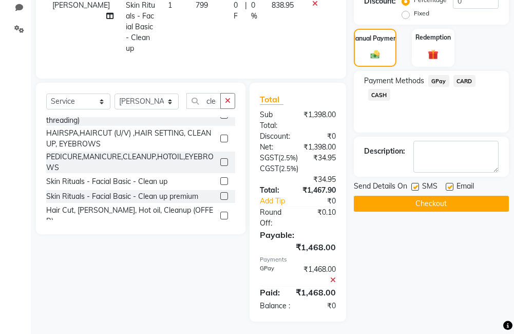
click at [438, 208] on button "Checkout" at bounding box center [431, 204] width 155 height 16
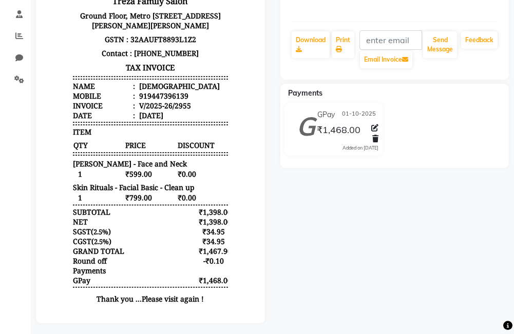
scroll to position [51, 0]
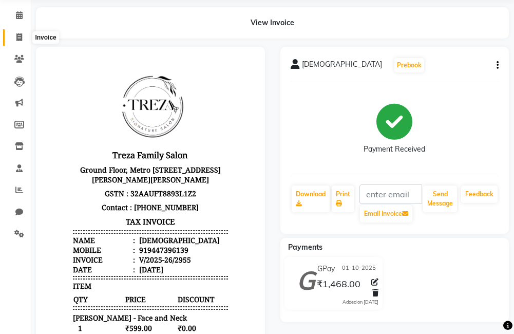
click at [17, 40] on icon at bounding box center [19, 37] width 6 height 8
select select "service"
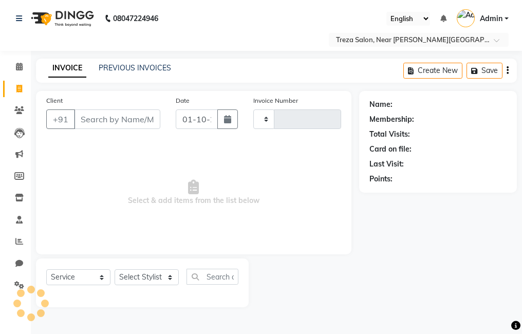
type input "2956"
select select "7633"
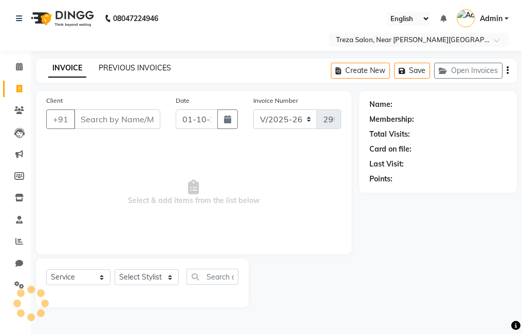
click at [117, 64] on link "PREVIOUS INVOICES" at bounding box center [135, 67] width 72 height 9
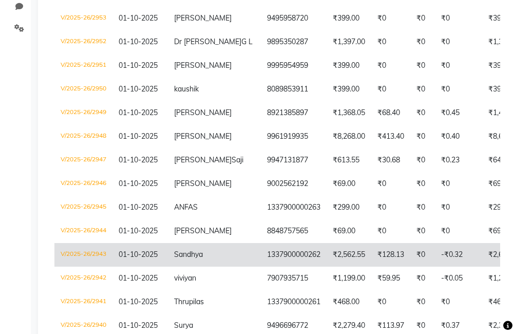
scroll to position [392, 0]
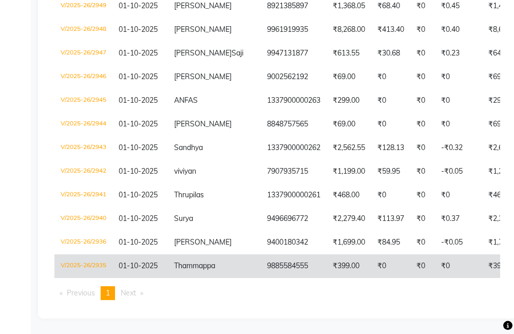
click at [163, 257] on td "01-10-2025" at bounding box center [139, 266] width 55 height 24
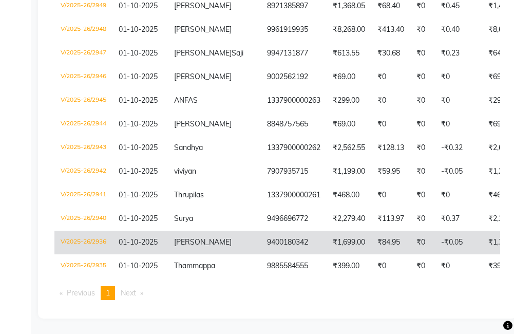
click at [261, 238] on td "9400180342" at bounding box center [294, 243] width 66 height 24
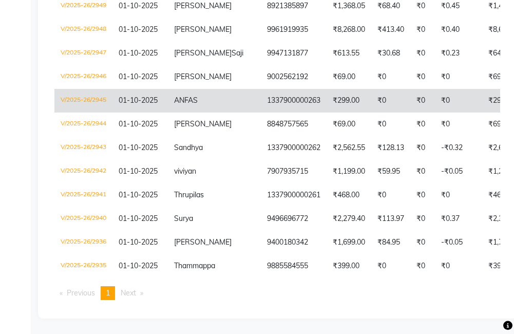
click at [377, 91] on td "₹0" at bounding box center [390, 101] width 39 height 24
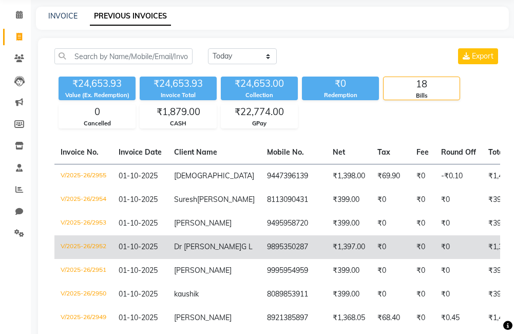
scroll to position [51, 0]
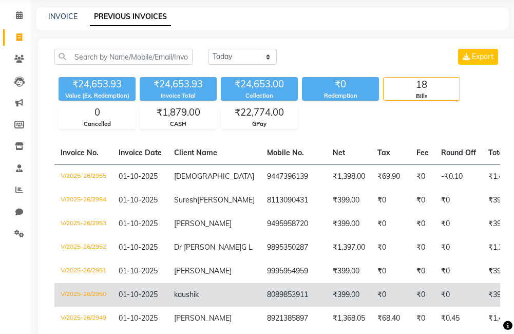
click at [327, 301] on td "₹399.00" at bounding box center [349, 295] width 45 height 24
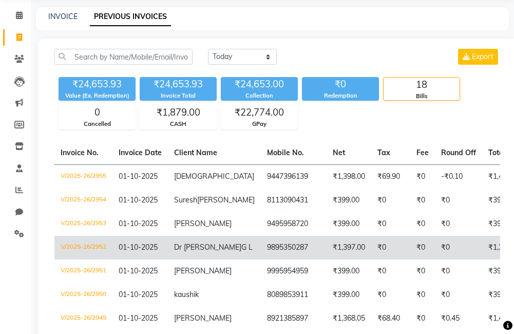
click at [261, 257] on td "9895350287" at bounding box center [294, 248] width 66 height 24
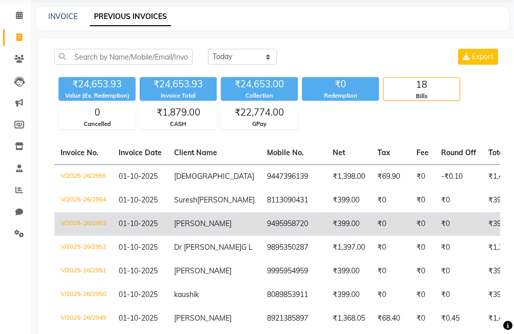
click at [264, 235] on td "9495958720" at bounding box center [294, 224] width 66 height 24
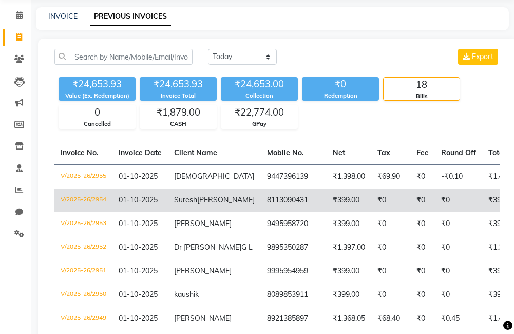
click at [482, 198] on td "₹399.00" at bounding box center [504, 200] width 45 height 24
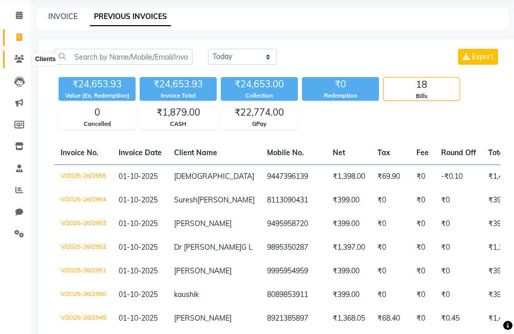
click at [22, 64] on span at bounding box center [19, 59] width 18 height 12
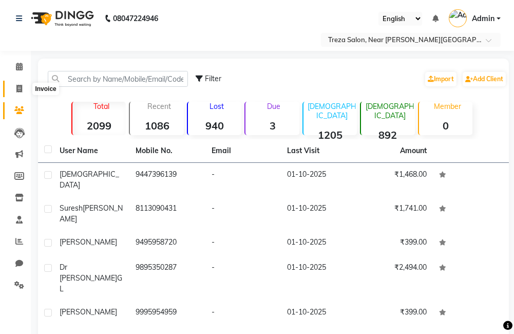
click at [21, 86] on icon at bounding box center [19, 89] width 6 height 8
select select "service"
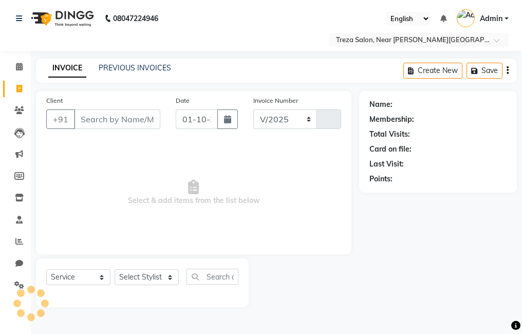
select select "7633"
type input "2956"
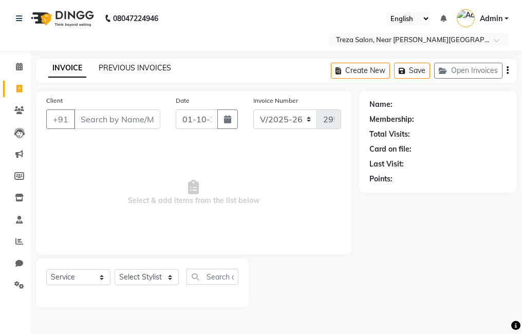
click at [106, 67] on link "PREVIOUS INVOICES" at bounding box center [135, 67] width 72 height 9
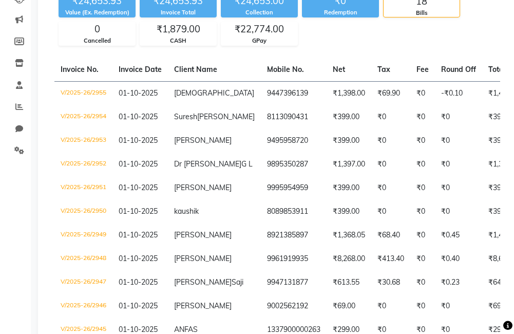
scroll to position [135, 0]
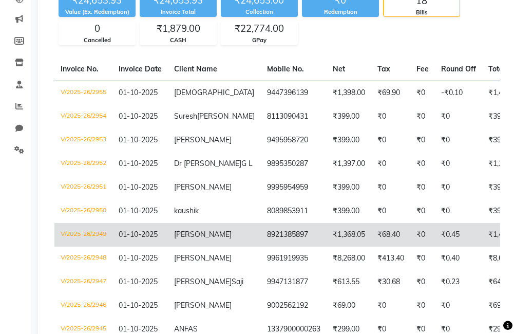
click at [271, 246] on td "8921385897" at bounding box center [294, 235] width 66 height 24
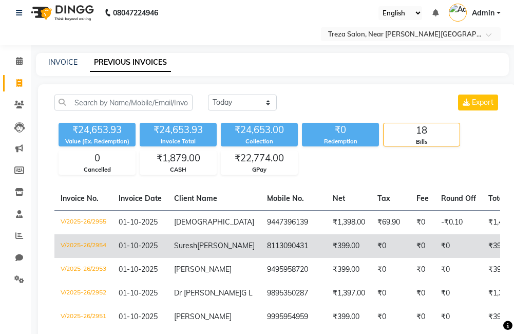
scroll to position [0, 0]
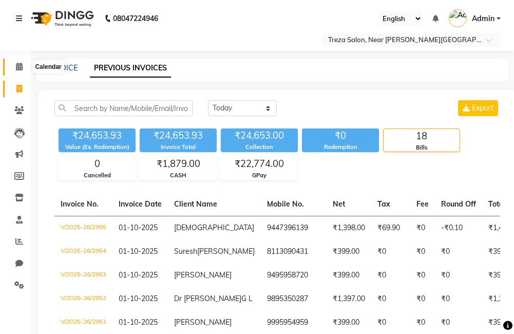
click at [21, 68] on icon at bounding box center [19, 67] width 7 height 8
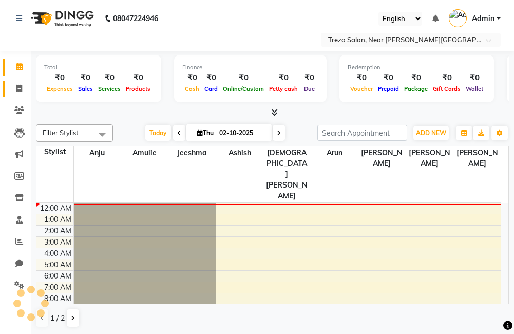
click at [17, 85] on icon at bounding box center [19, 89] width 6 height 8
select select "service"
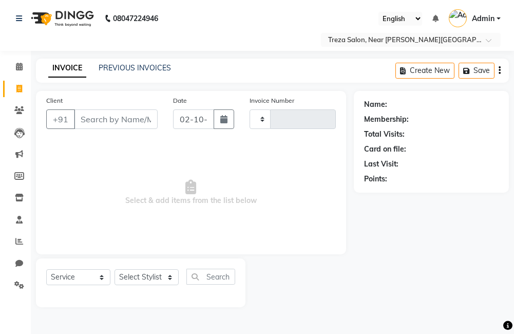
type input "2956"
select select "7633"
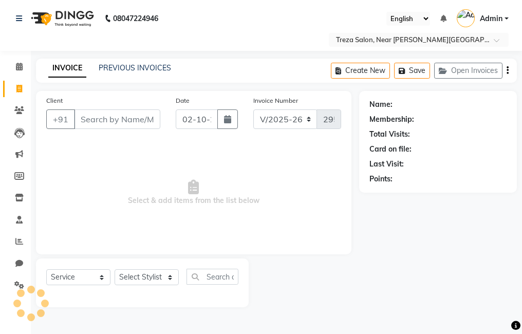
click at [104, 118] on input "Client" at bounding box center [117, 119] width 86 height 20
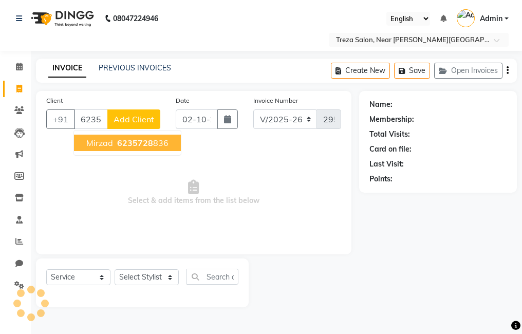
type input "6235728836"
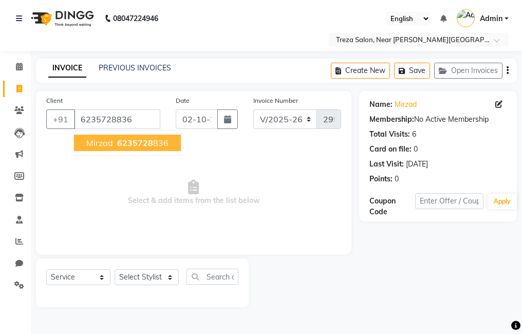
click at [121, 144] on span "6235728" at bounding box center [135, 143] width 36 height 10
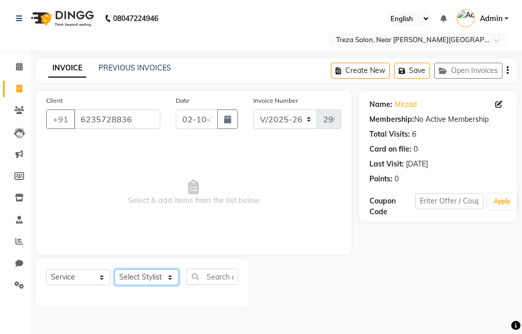
click at [133, 271] on select "Select Stylist Akhil krishna Amulie Anju Arun Ashish Jeeshma Krishna Priya Moha…" at bounding box center [147, 277] width 64 height 16
select select "81285"
click at [115, 269] on select "Select Stylist Akhil krishna Amulie Anju Arun Ashish Jeeshma Krishna Priya Moha…" at bounding box center [147, 277] width 64 height 16
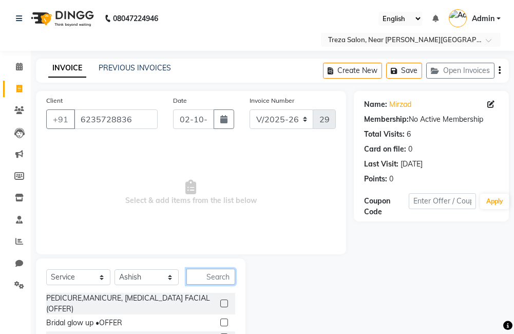
click at [206, 277] on input "text" at bounding box center [210, 277] width 49 height 16
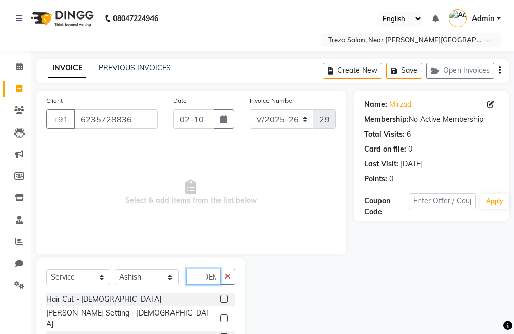
scroll to position [0, 9]
type input "gents"
click at [220, 298] on label at bounding box center [224, 299] width 8 height 8
click at [220, 298] on input "checkbox" at bounding box center [223, 299] width 7 height 7
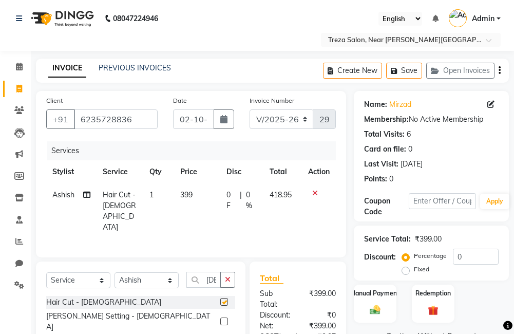
checkbox input "false"
click at [501, 69] on div "Create New Save Open Invoices" at bounding box center [416, 71] width 186 height 24
click at [500, 71] on icon "button" at bounding box center [500, 70] width 2 height 1
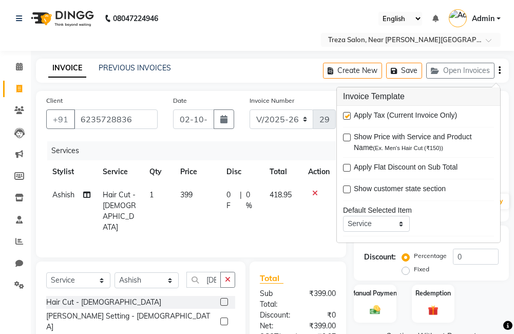
click at [349, 116] on label at bounding box center [347, 116] width 8 height 8
click at [349, 116] on input "checkbox" at bounding box center [346, 116] width 7 height 7
checkbox input "false"
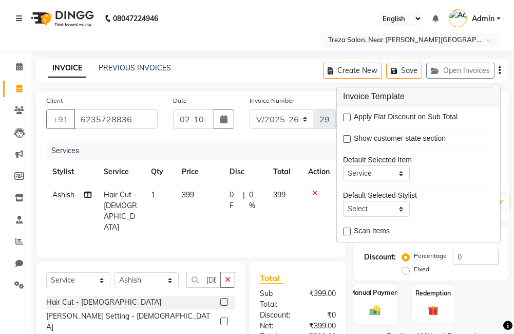
scroll to position [103, 0]
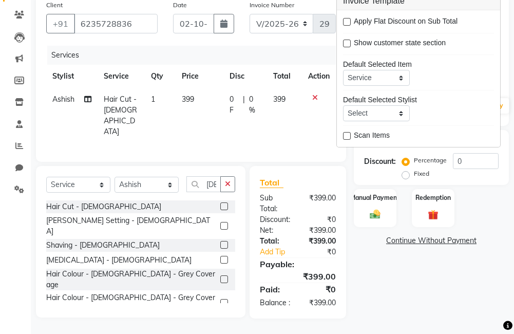
click at [368, 245] on div "Name: Mirzad Membership: No Active Membership Total Visits: 6 Card on file: 0 L…" at bounding box center [435, 156] width 163 height 323
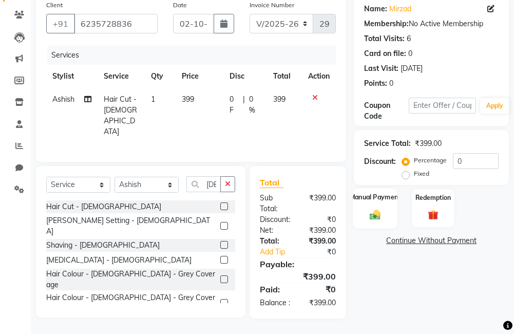
drag, startPoint x: 363, startPoint y: 211, endPoint x: 399, endPoint y: 223, distance: 37.8
click at [364, 211] on div "Manual Payment" at bounding box center [375, 208] width 43 height 39
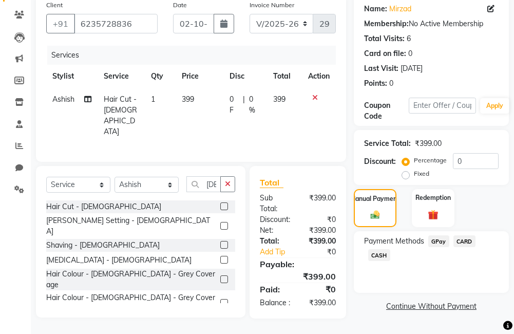
click at [440, 235] on span "GPay" at bounding box center [438, 241] width 21 height 12
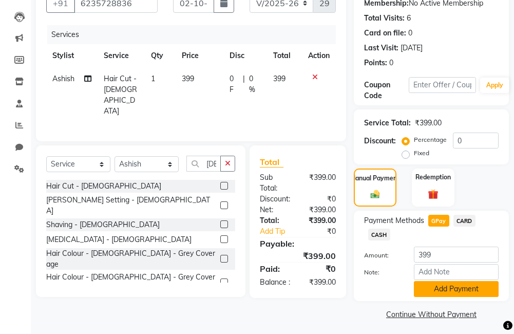
scroll to position [120, 0]
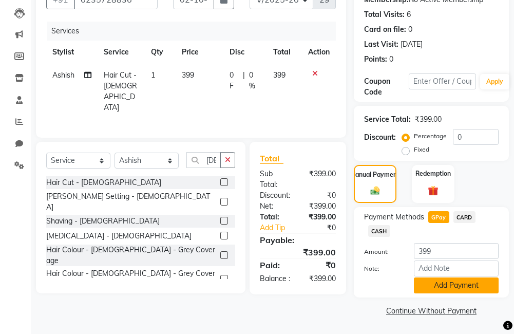
click at [436, 280] on button "Add Payment" at bounding box center [456, 285] width 85 height 16
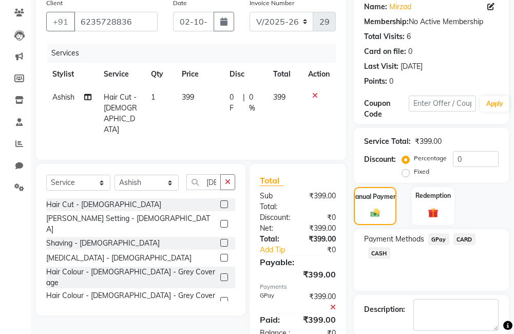
scroll to position [149, 0]
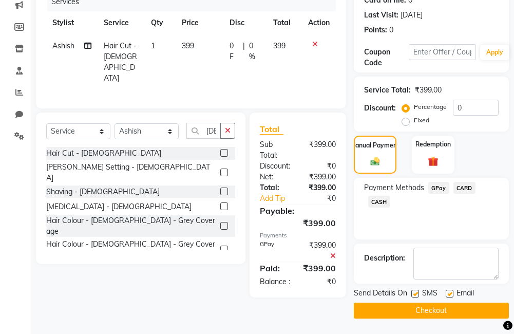
click at [415, 290] on label at bounding box center [415, 294] width 8 height 8
click at [415, 291] on input "checkbox" at bounding box center [414, 294] width 7 height 7
checkbox input "false"
click at [448, 293] on label at bounding box center [450, 294] width 8 height 8
click at [448, 293] on input "checkbox" at bounding box center [449, 294] width 7 height 7
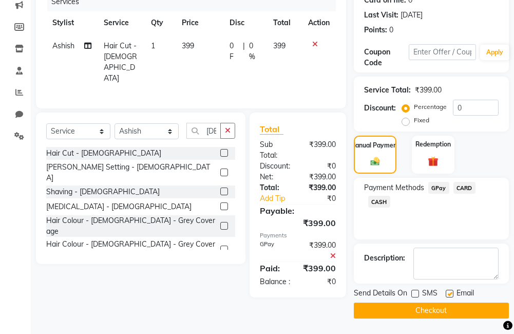
checkbox input "false"
click at [433, 310] on button "Checkout" at bounding box center [431, 310] width 155 height 16
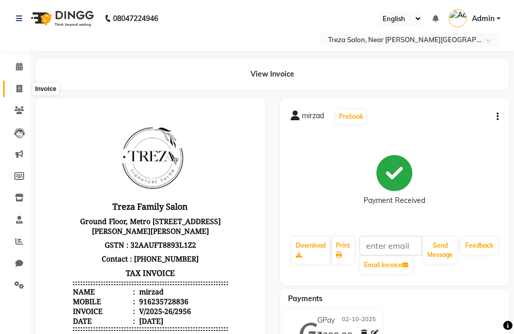
click at [17, 85] on icon at bounding box center [19, 89] width 6 height 8
select select "service"
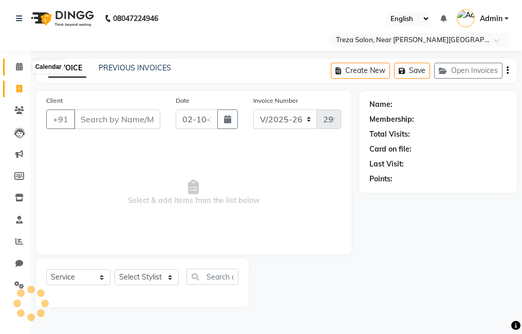
click at [16, 68] on icon at bounding box center [19, 67] width 7 height 8
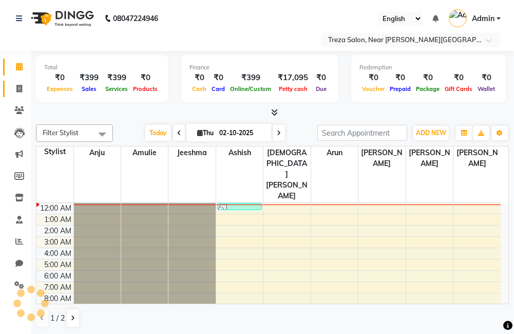
scroll to position [68, 0]
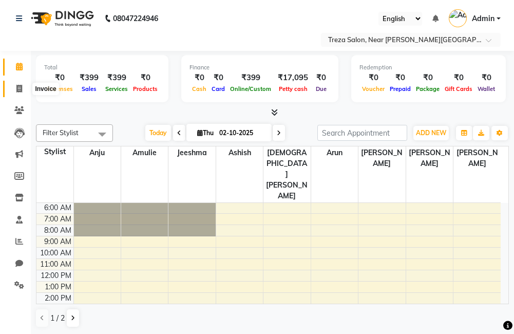
click at [18, 85] on icon at bounding box center [19, 89] width 6 height 8
select select "service"
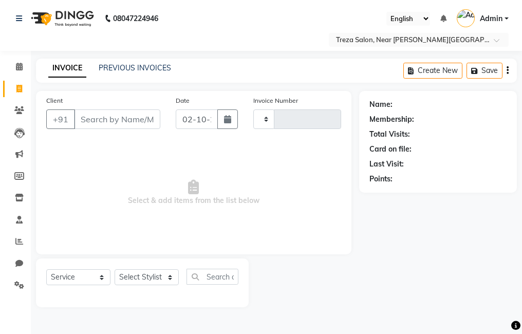
type input "2957"
select select "7633"
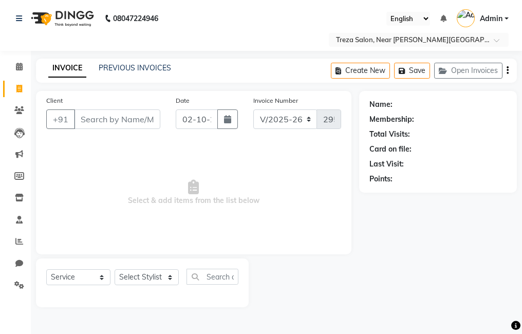
click at [120, 73] on div "PREVIOUS INVOICES" at bounding box center [135, 68] width 72 height 11
click at [148, 75] on div "INVOICE PREVIOUS INVOICES Create New Save Open Invoices" at bounding box center [276, 71] width 481 height 24
click at [150, 70] on link "PREVIOUS INVOICES" at bounding box center [135, 67] width 72 height 9
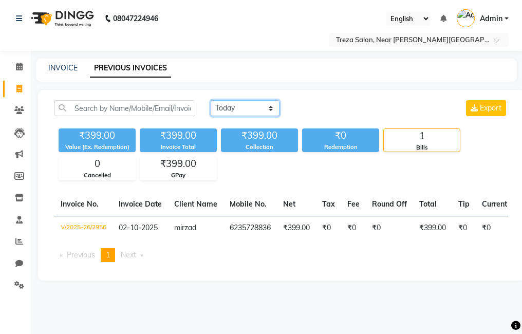
click at [221, 106] on select "Today Yesterday Custom Range" at bounding box center [245, 108] width 69 height 16
select select "yesterday"
click at [211, 100] on select "Today Yesterday Custom Range" at bounding box center [245, 108] width 69 height 16
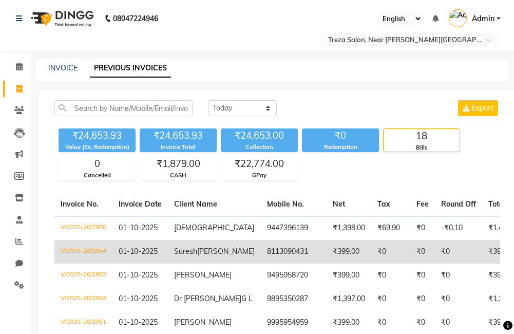
click at [327, 246] on td "₹399.00" at bounding box center [349, 252] width 45 height 24
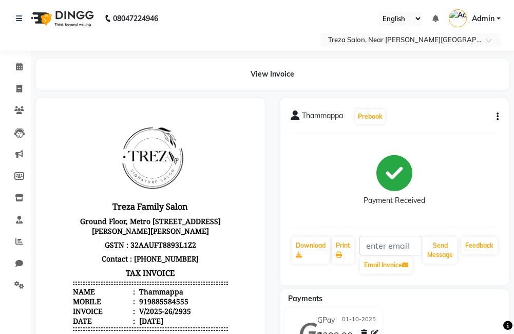
click at [498, 117] on icon "button" at bounding box center [498, 117] width 2 height 1
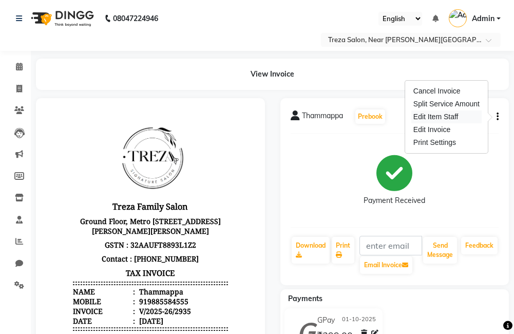
click at [459, 111] on div "Edit Item Staff" at bounding box center [446, 116] width 70 height 13
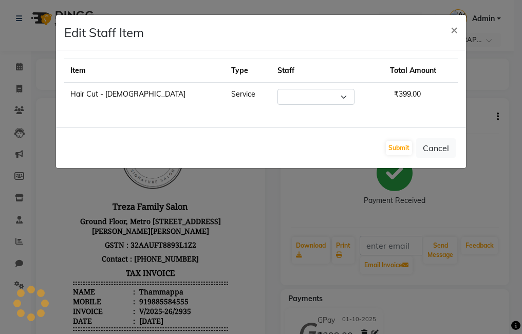
select select "81285"
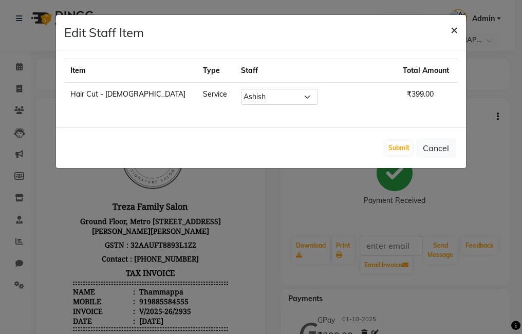
click at [457, 29] on span "×" at bounding box center [453, 29] width 7 height 15
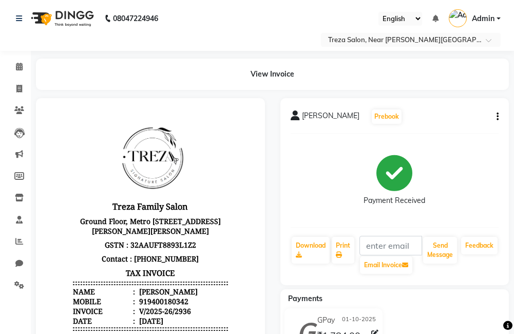
click at [495, 117] on button "button" at bounding box center [495, 116] width 6 height 11
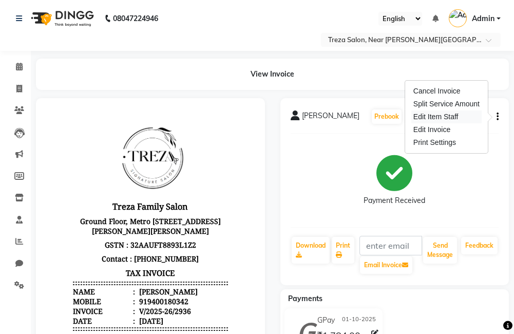
click at [444, 113] on div "Edit Item Staff" at bounding box center [446, 116] width 70 height 13
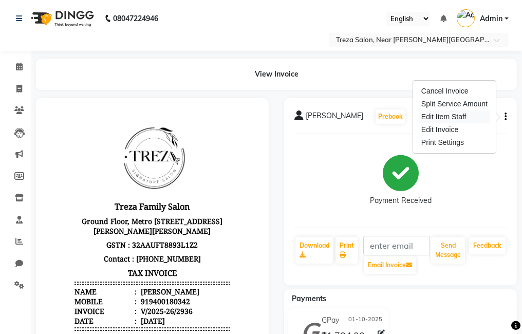
select select "90712"
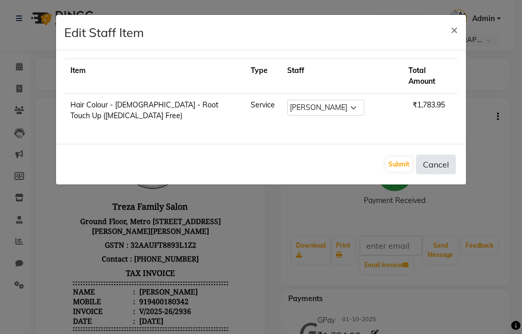
click at [425, 155] on button "Cancel" at bounding box center [436, 165] width 40 height 20
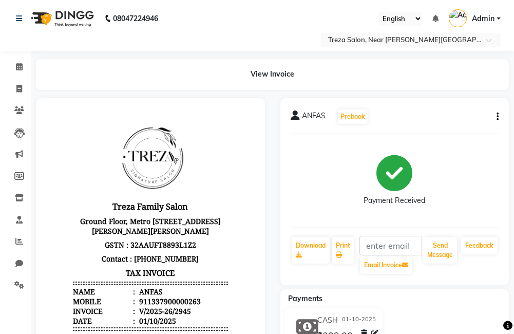
click at [496, 118] on button "button" at bounding box center [495, 116] width 6 height 11
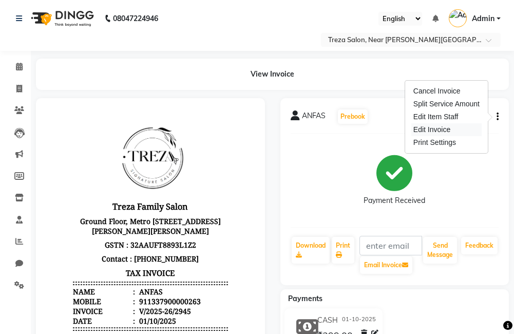
click at [446, 131] on div "Edit Invoice" at bounding box center [446, 129] width 70 height 13
select select "service"
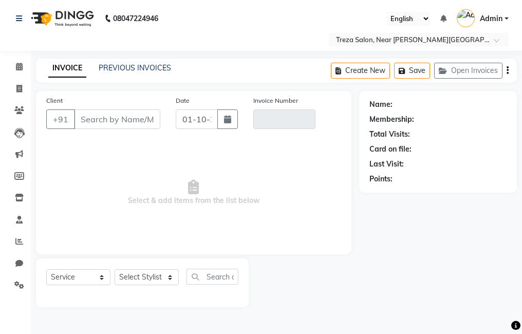
type input "1337900000263"
type input "V/2025-26/2945"
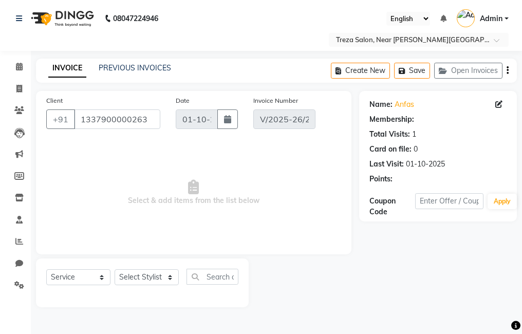
select select "select"
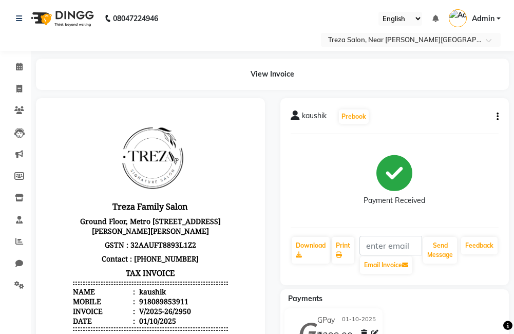
click at [498, 117] on icon "button" at bounding box center [498, 117] width 2 height 1
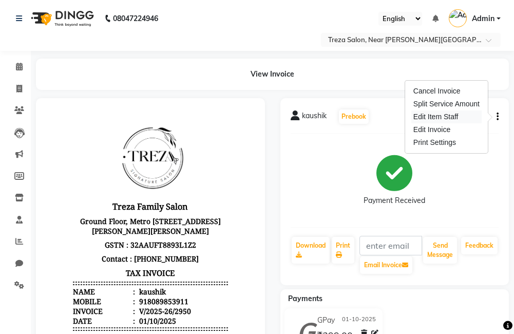
click at [449, 115] on div "Edit Item Staff" at bounding box center [446, 116] width 70 height 13
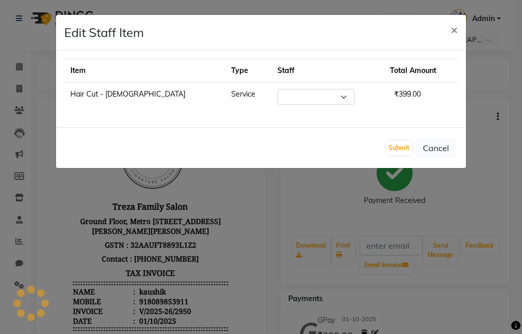
select select "81285"
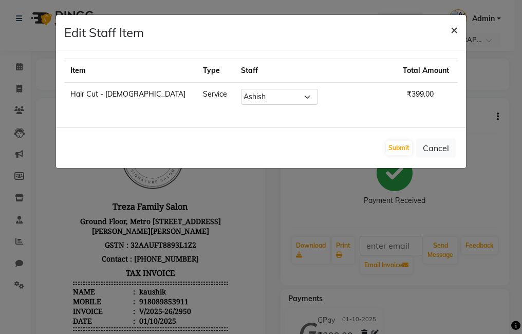
click at [449, 26] on button "×" at bounding box center [454, 29] width 24 height 29
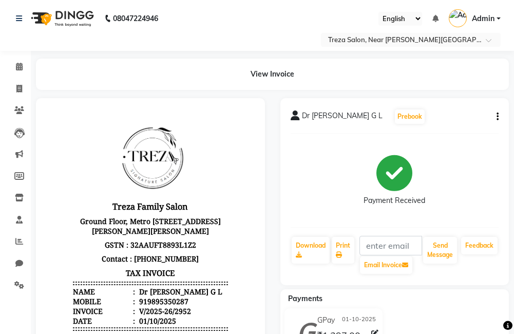
click at [497, 117] on icon "button" at bounding box center [498, 117] width 2 height 1
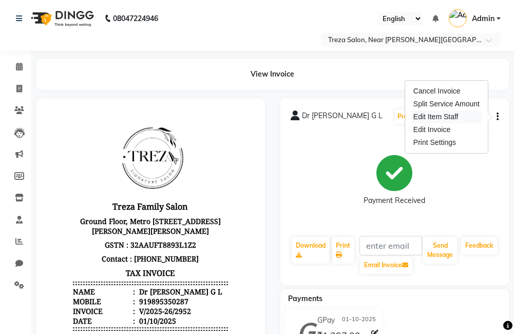
click at [457, 112] on div "Edit Item Staff" at bounding box center [446, 116] width 70 height 13
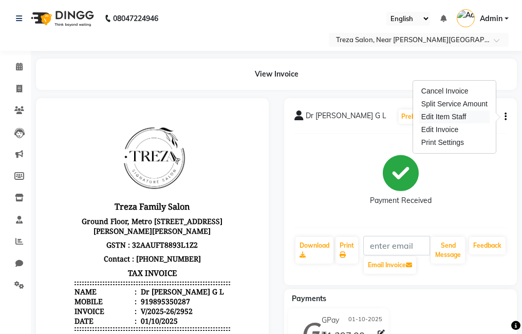
select select "92210"
select select "81285"
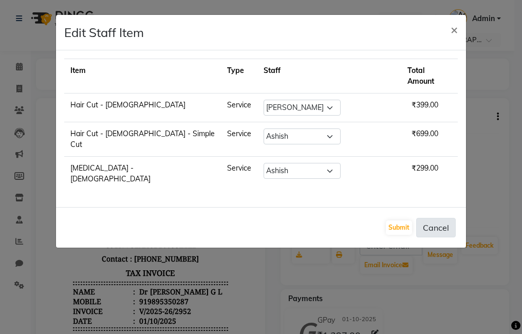
click at [424, 218] on button "Cancel" at bounding box center [436, 228] width 40 height 20
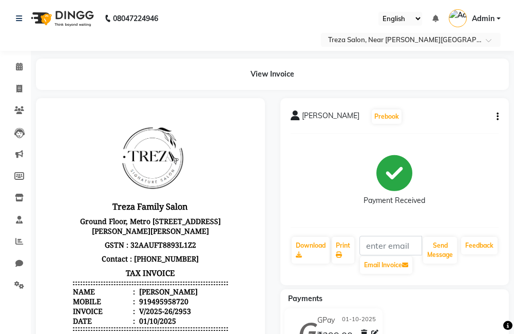
click at [494, 115] on button "button" at bounding box center [495, 116] width 6 height 11
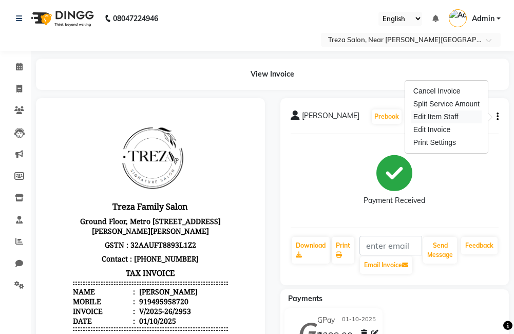
click at [425, 112] on div "Edit Item Staff" at bounding box center [446, 116] width 70 height 13
select select "81285"
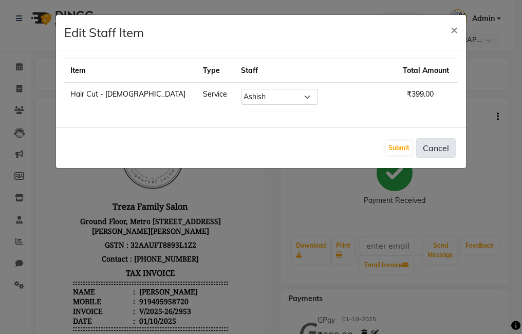
click at [435, 149] on button "Cancel" at bounding box center [436, 148] width 40 height 20
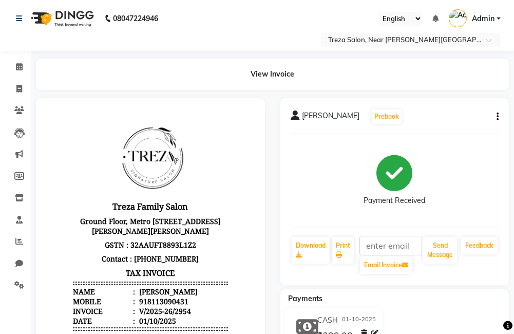
click at [497, 117] on icon "button" at bounding box center [498, 117] width 2 height 1
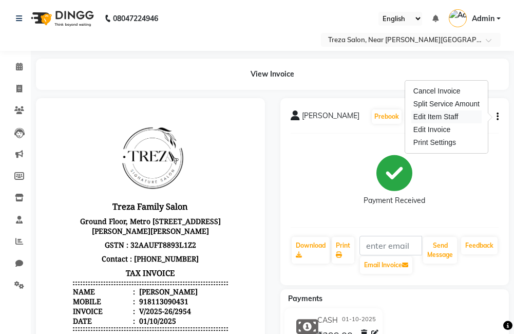
click at [441, 118] on div "Edit Item Staff" at bounding box center [446, 116] width 70 height 13
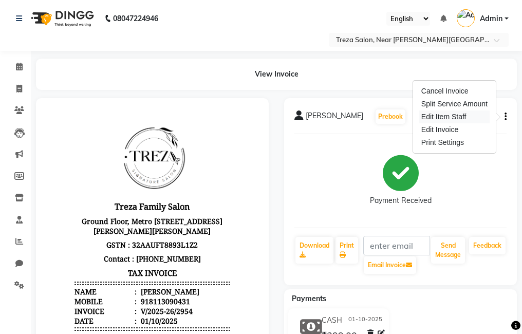
select select "81285"
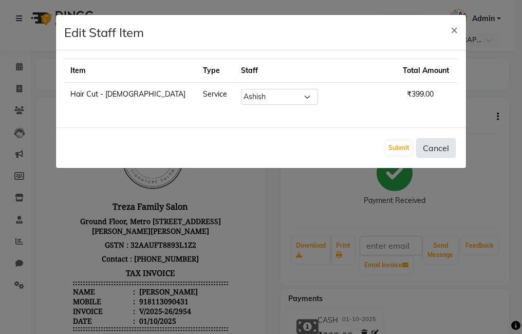
click at [446, 145] on button "Cancel" at bounding box center [436, 148] width 40 height 20
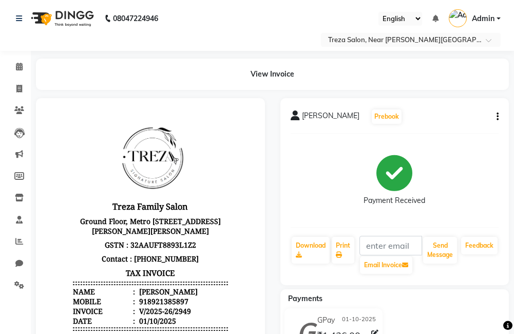
click at [497, 117] on icon "button" at bounding box center [498, 117] width 2 height 1
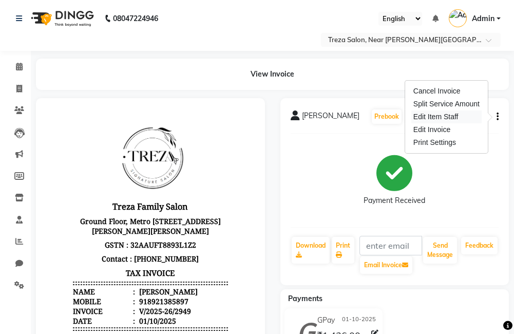
click at [441, 115] on div "Edit Item Staff" at bounding box center [446, 116] width 70 height 13
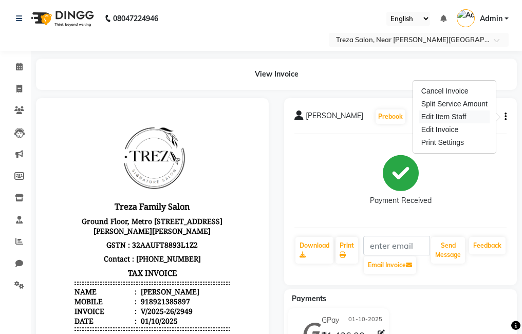
select select "92210"
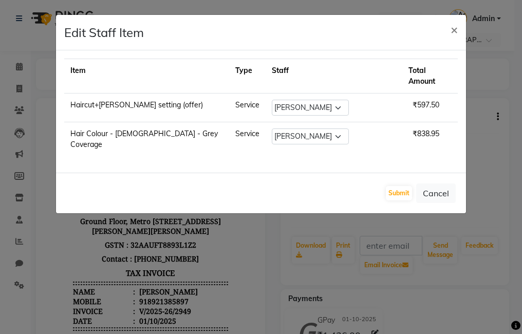
click at [435, 183] on button "Cancel" at bounding box center [436, 193] width 40 height 20
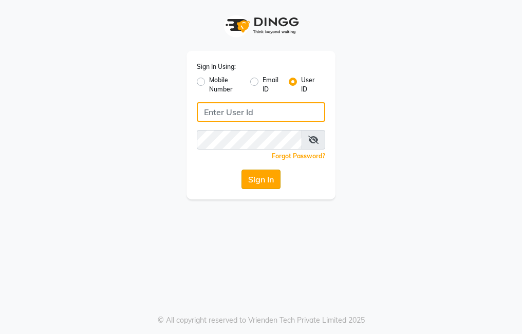
type input "trezasalon123"
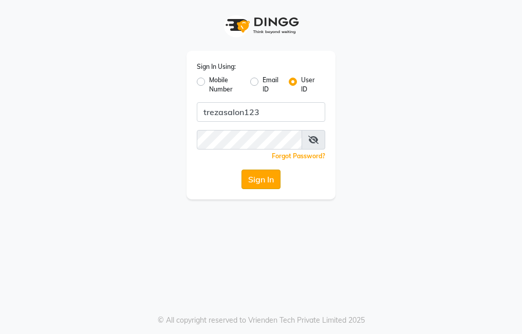
click at [269, 185] on button "Sign In" at bounding box center [260, 179] width 39 height 20
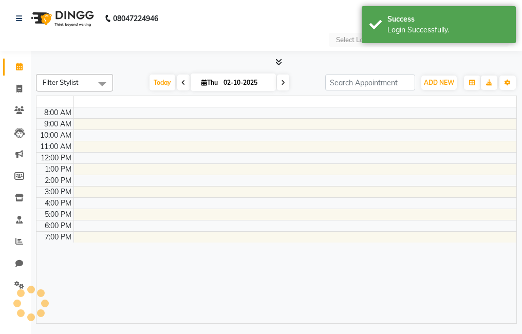
select select "en"
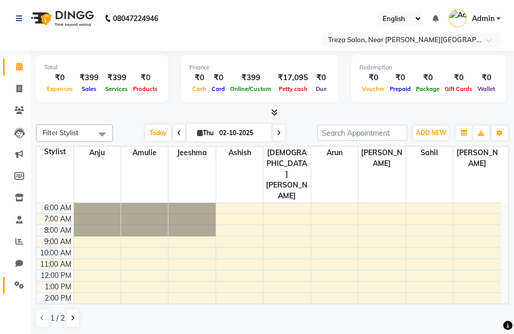
click at [16, 278] on link "Settings" at bounding box center [15, 285] width 25 height 17
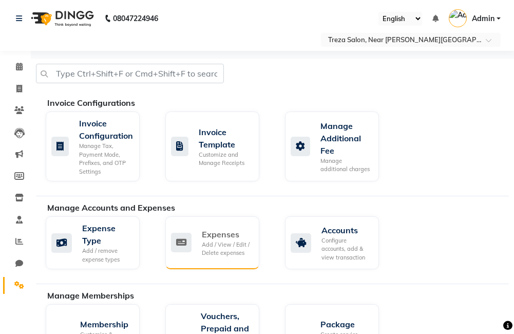
click at [201, 235] on div "Expenses Add / View / Edit / Delete expenses" at bounding box center [211, 242] width 80 height 29
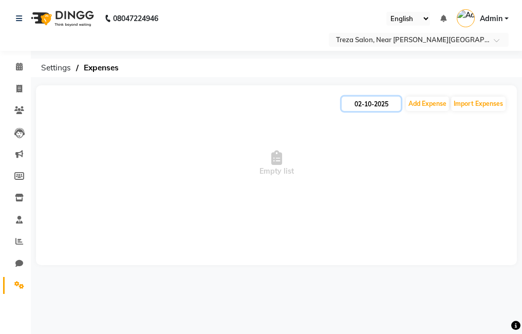
click at [376, 101] on input "02-10-2025" at bounding box center [370, 104] width 59 height 14
select select "10"
select select "2025"
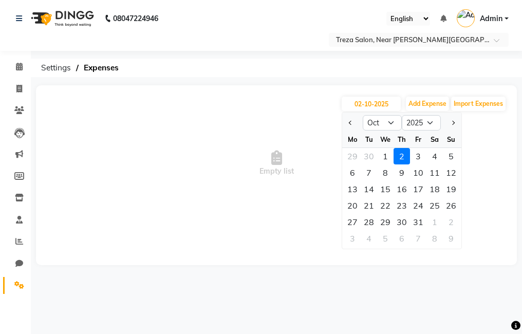
click at [493, 131] on span "Empty list" at bounding box center [276, 163] width 460 height 103
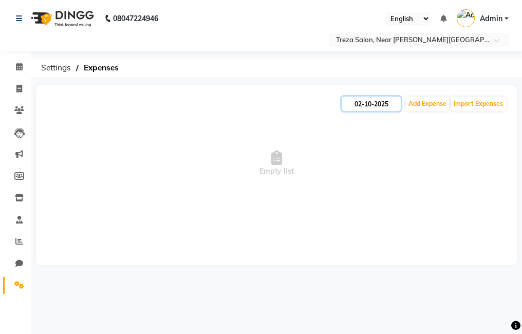
click at [390, 107] on input "02-10-2025" at bounding box center [370, 104] width 59 height 14
select select "10"
select select "2025"
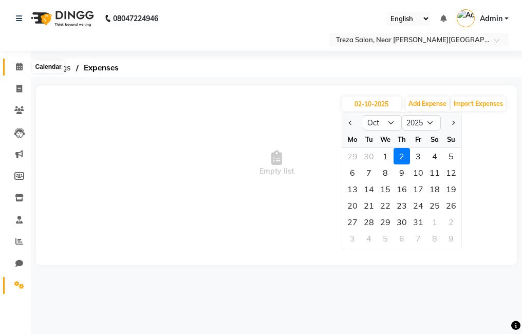
click at [22, 64] on icon at bounding box center [19, 67] width 7 height 8
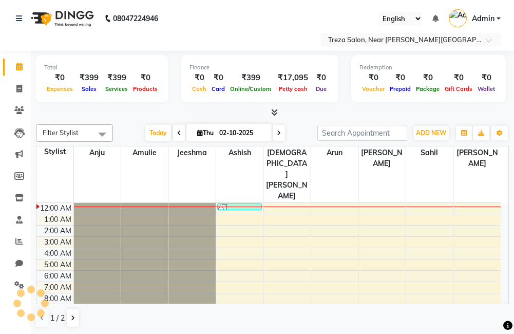
scroll to position [68, 0]
